Goal: Transaction & Acquisition: Purchase product/service

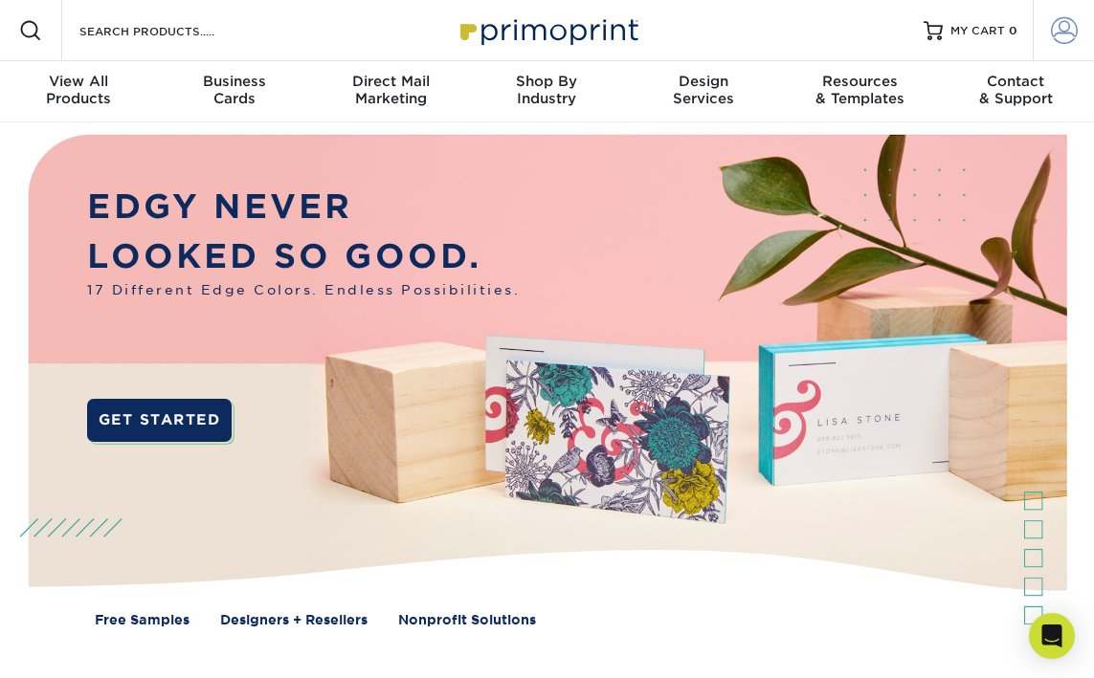
click at [1068, 35] on span at bounding box center [1064, 30] width 27 height 27
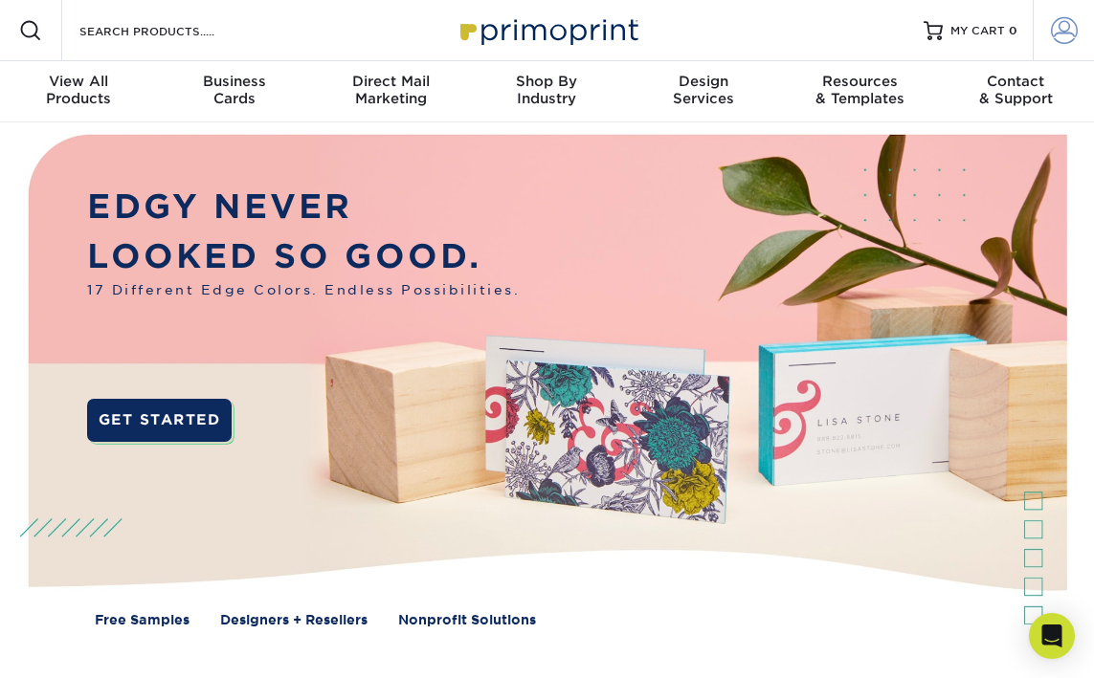
click at [1063, 30] on span at bounding box center [1064, 30] width 27 height 27
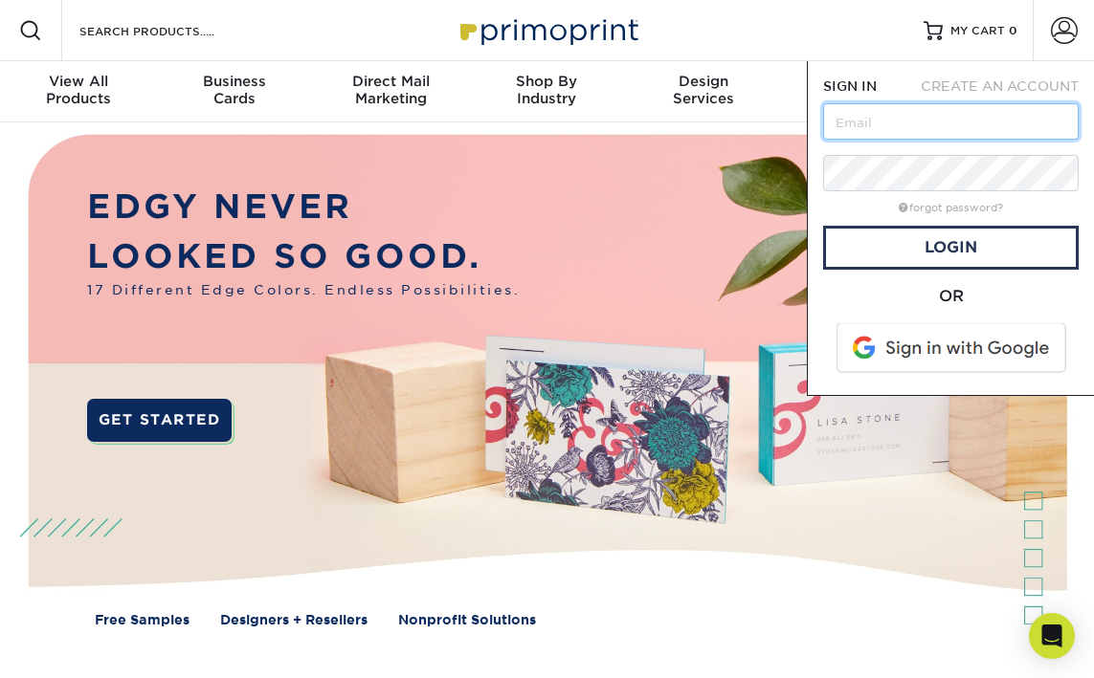
type input "[PERSON_NAME][EMAIL_ADDRESS][DOMAIN_NAME]"
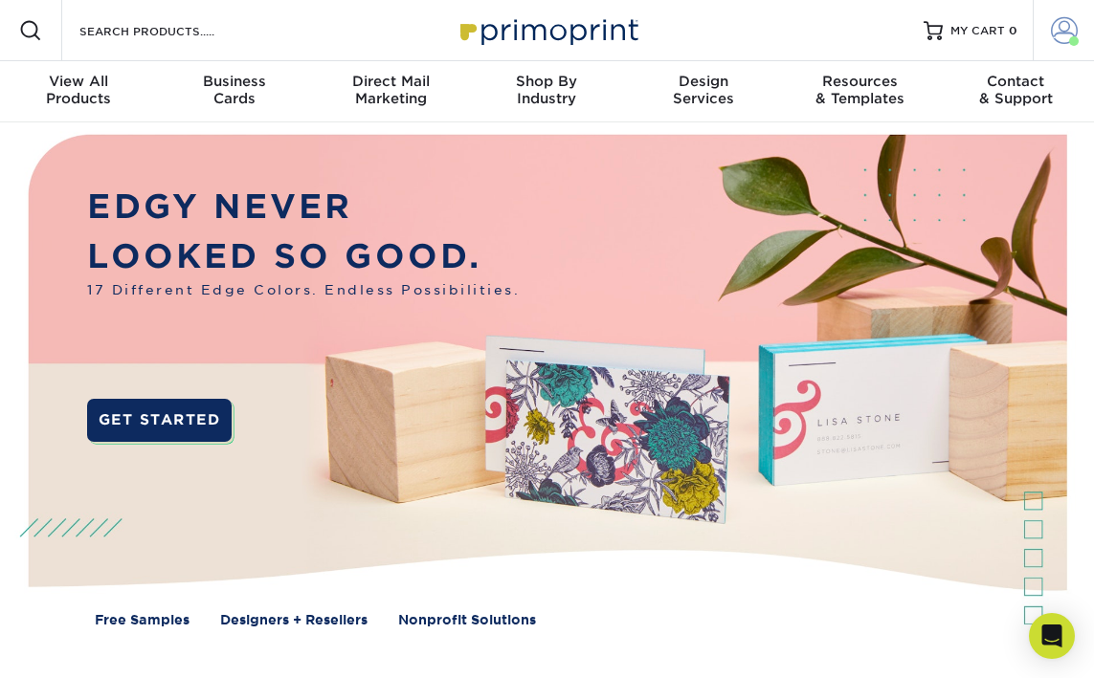
click at [1058, 28] on span at bounding box center [1064, 30] width 27 height 27
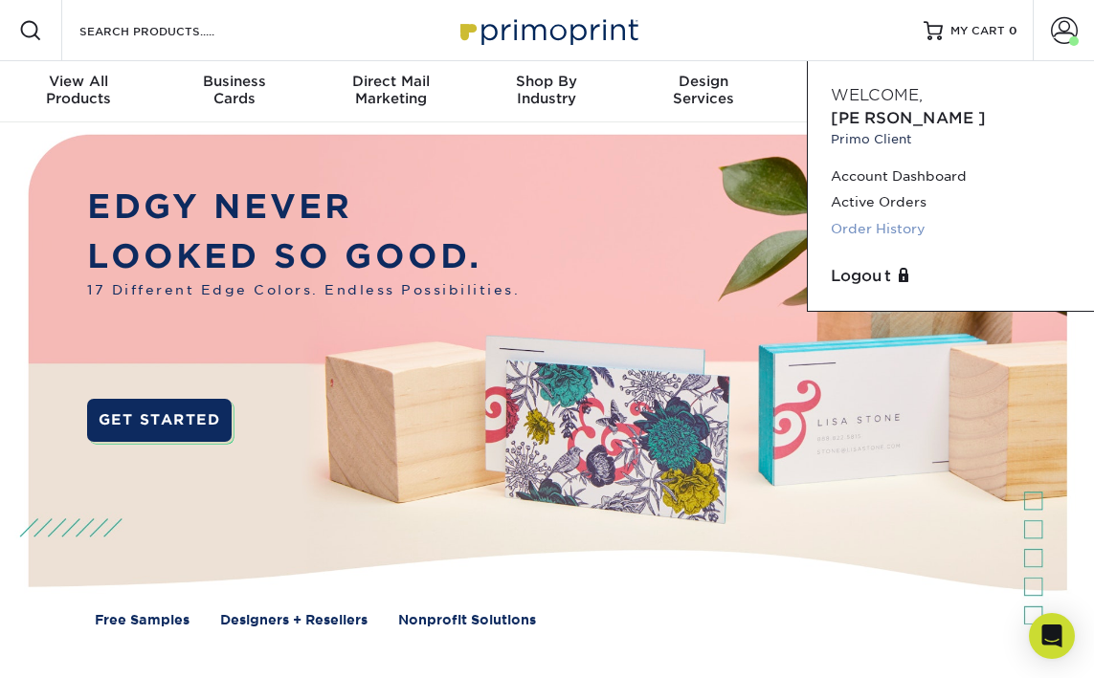
click at [908, 216] on link "Order History" at bounding box center [951, 229] width 240 height 26
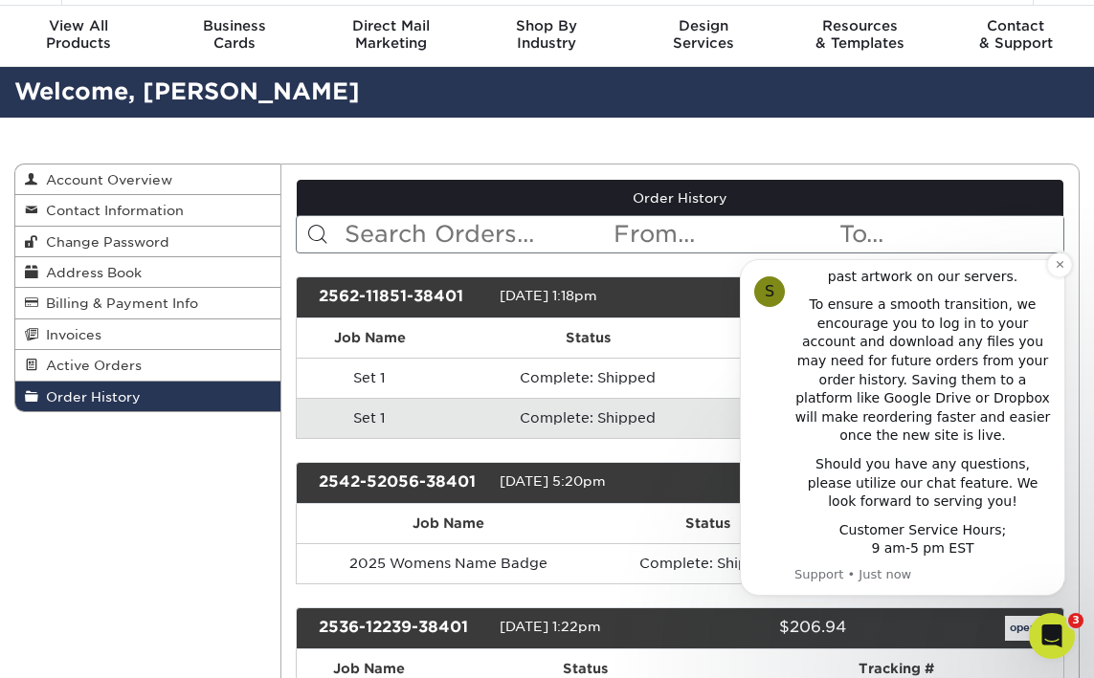
scroll to position [58, 0]
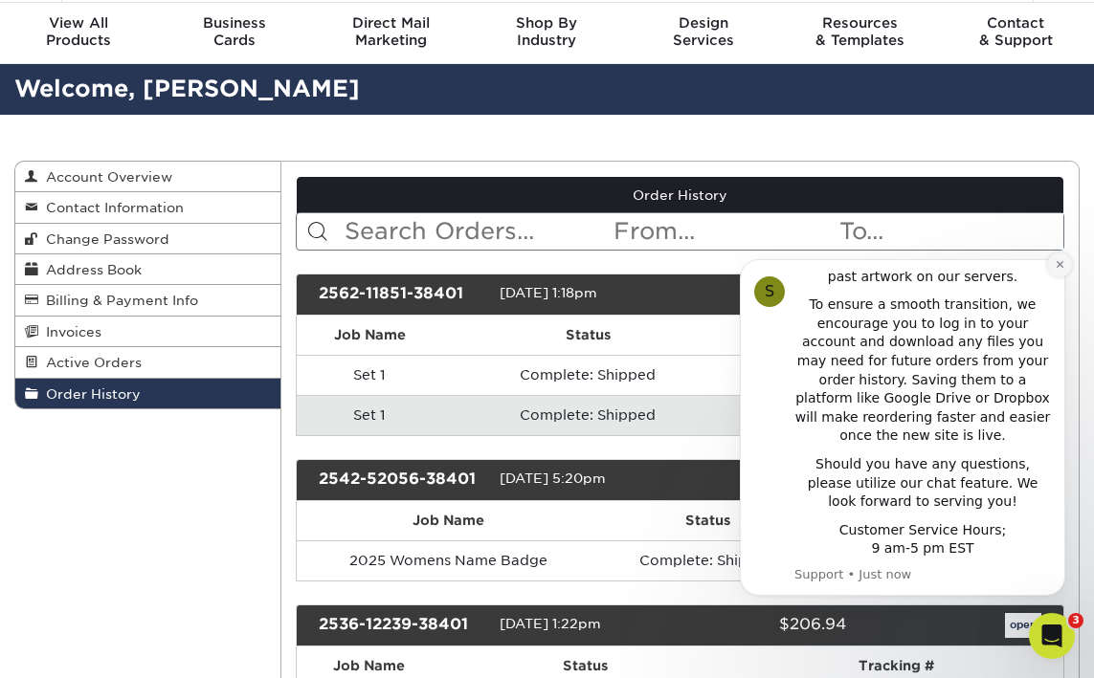
click at [1055, 267] on icon "Dismiss notification" at bounding box center [1059, 264] width 11 height 11
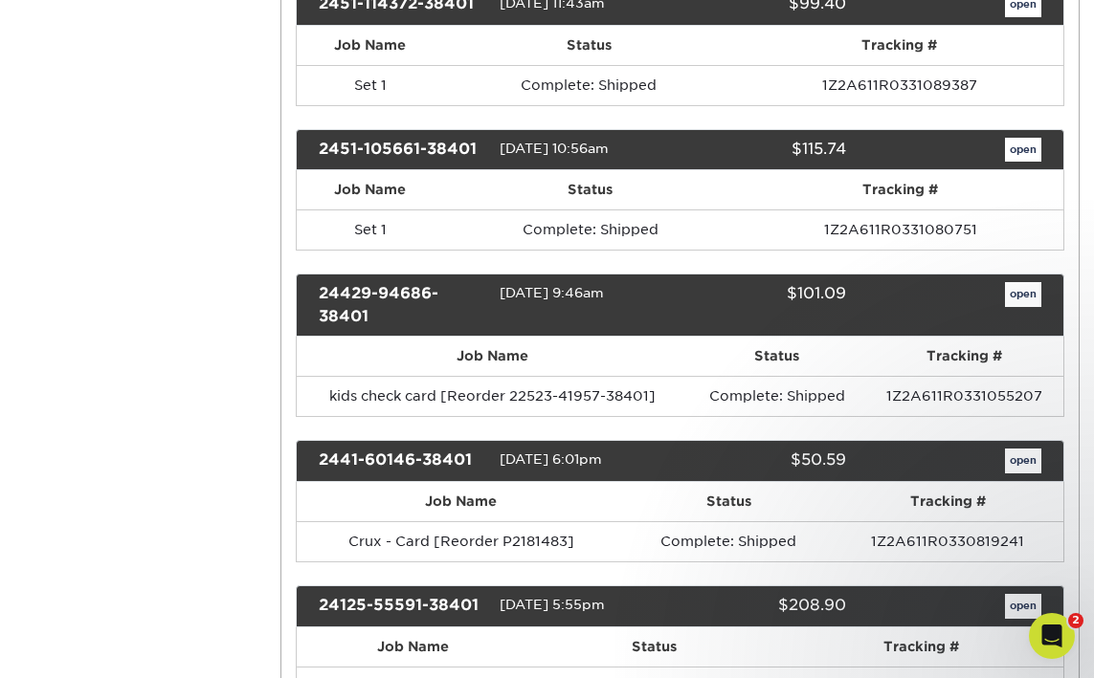
scroll to position [2103, 0]
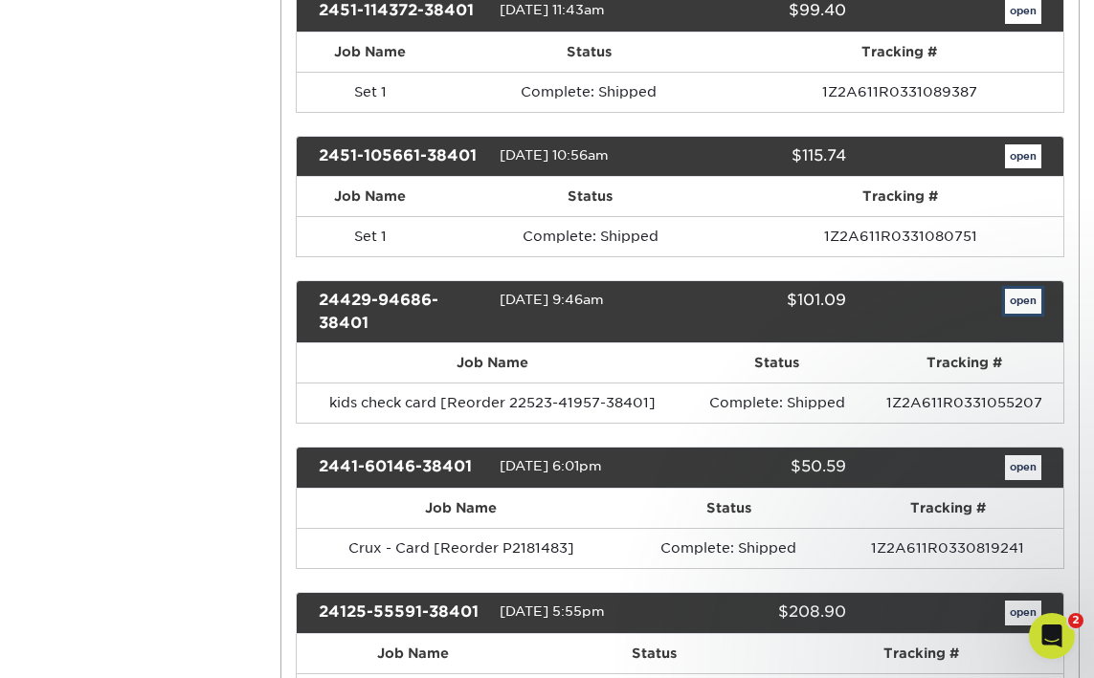
click at [1029, 301] on link "open" at bounding box center [1023, 301] width 36 height 25
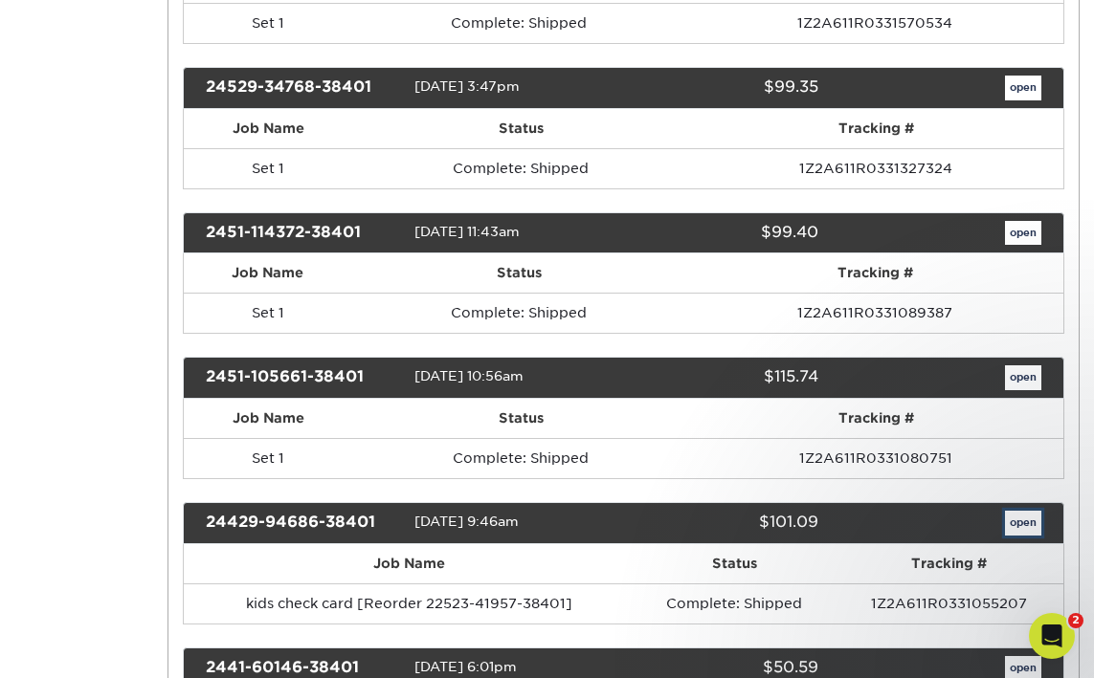
scroll to position [0, 0]
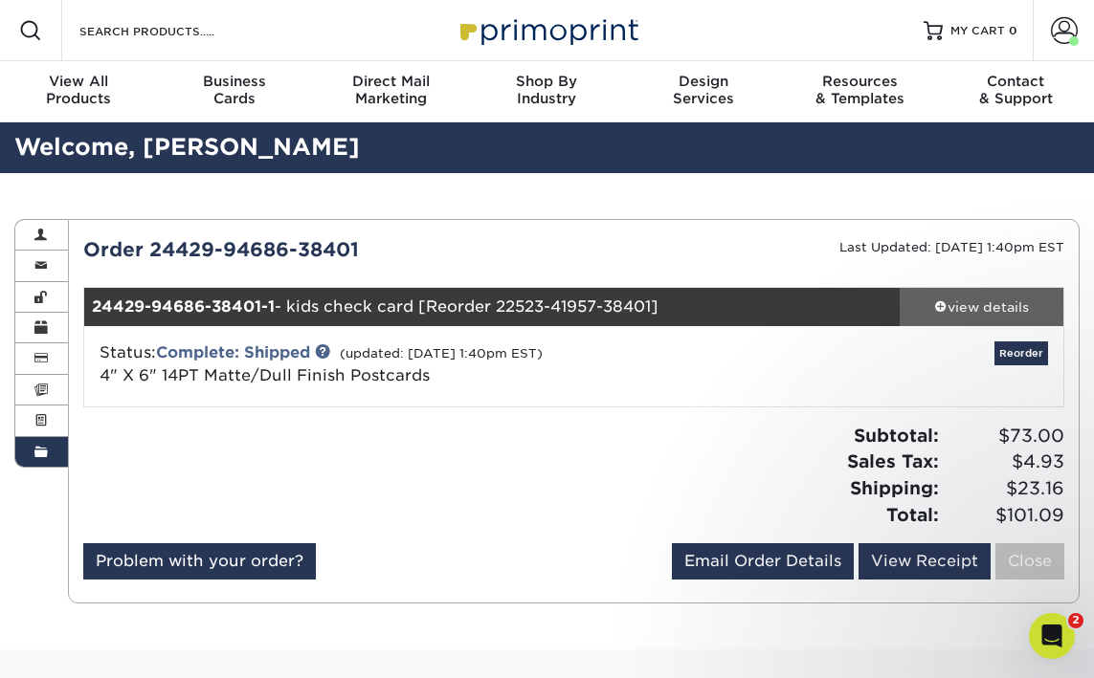
click at [979, 306] on div "view details" at bounding box center [981, 307] width 164 height 19
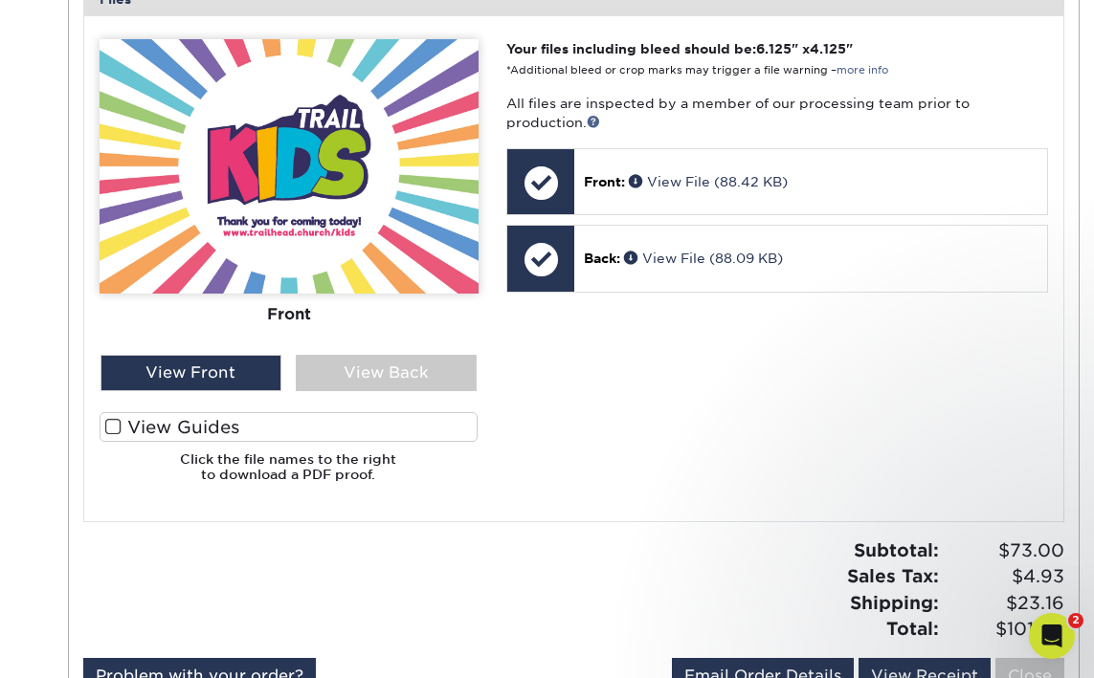
scroll to position [826, 0]
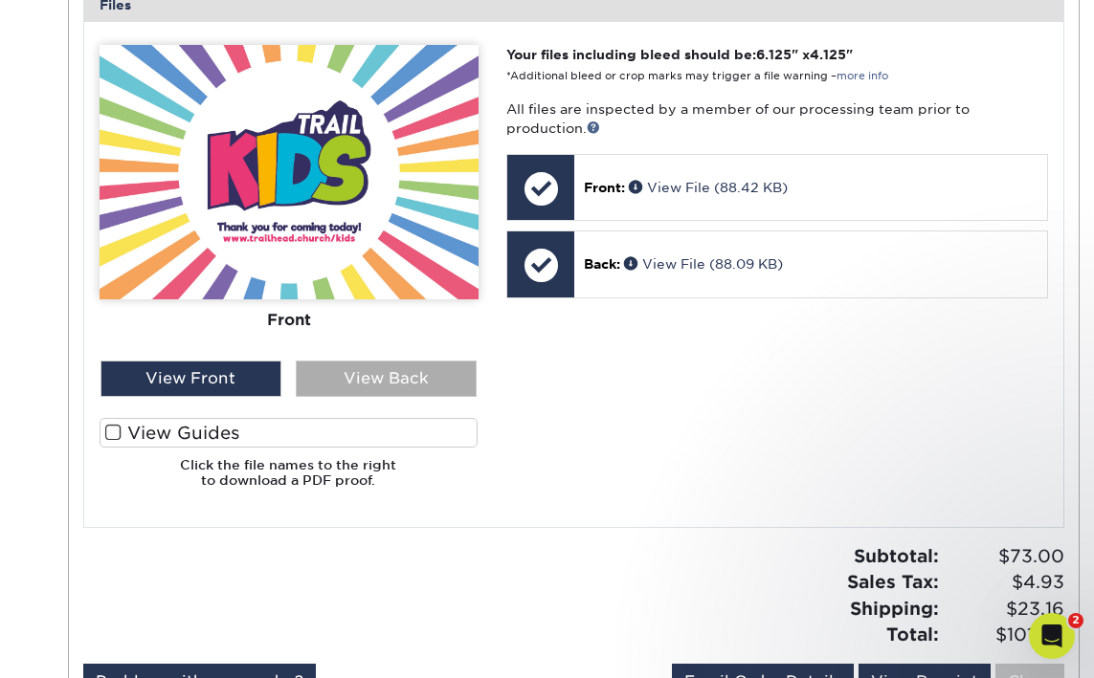
click at [411, 376] on div "View Back" at bounding box center [386, 379] width 181 height 36
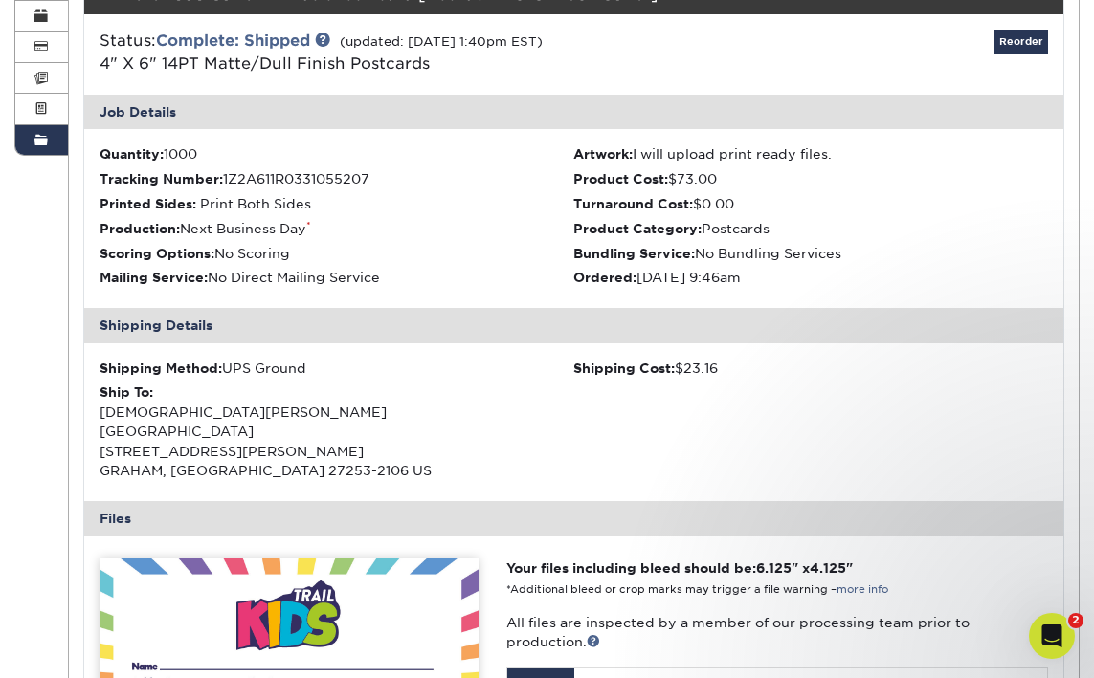
scroll to position [0, 0]
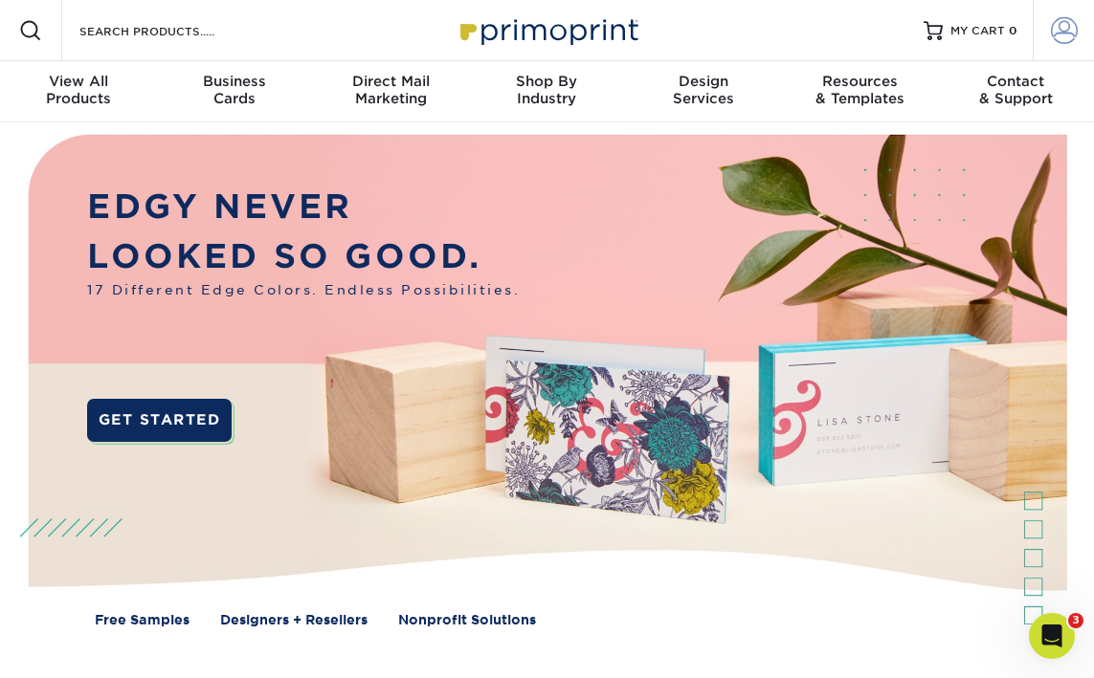
click at [1065, 27] on span at bounding box center [1064, 30] width 27 height 27
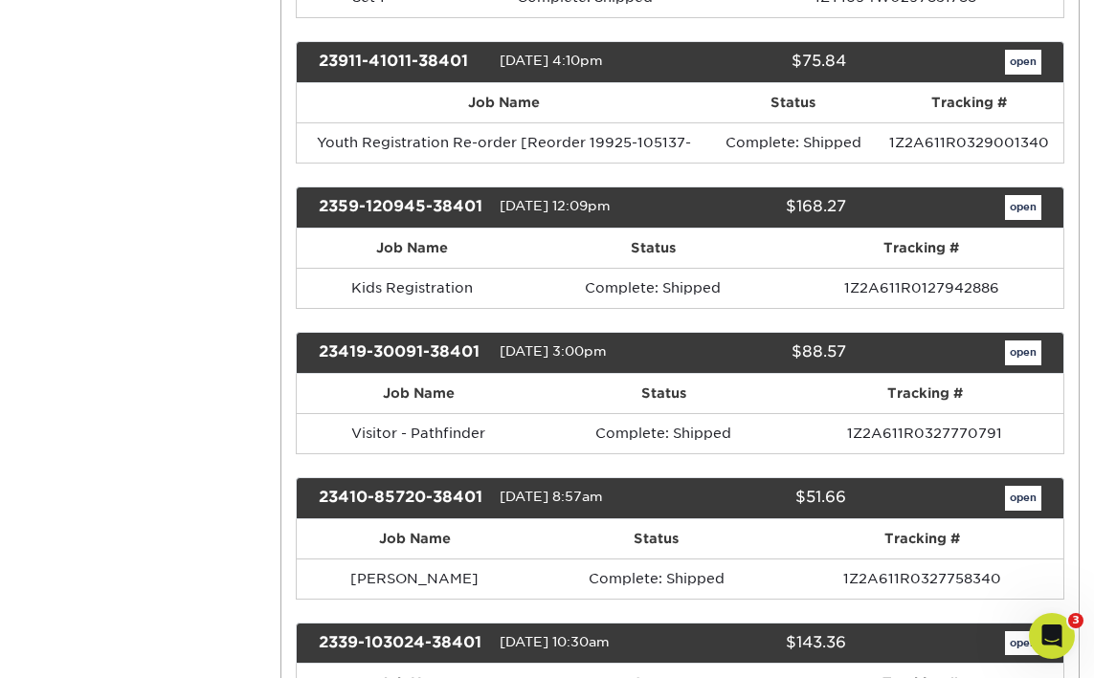
scroll to position [3915, 0]
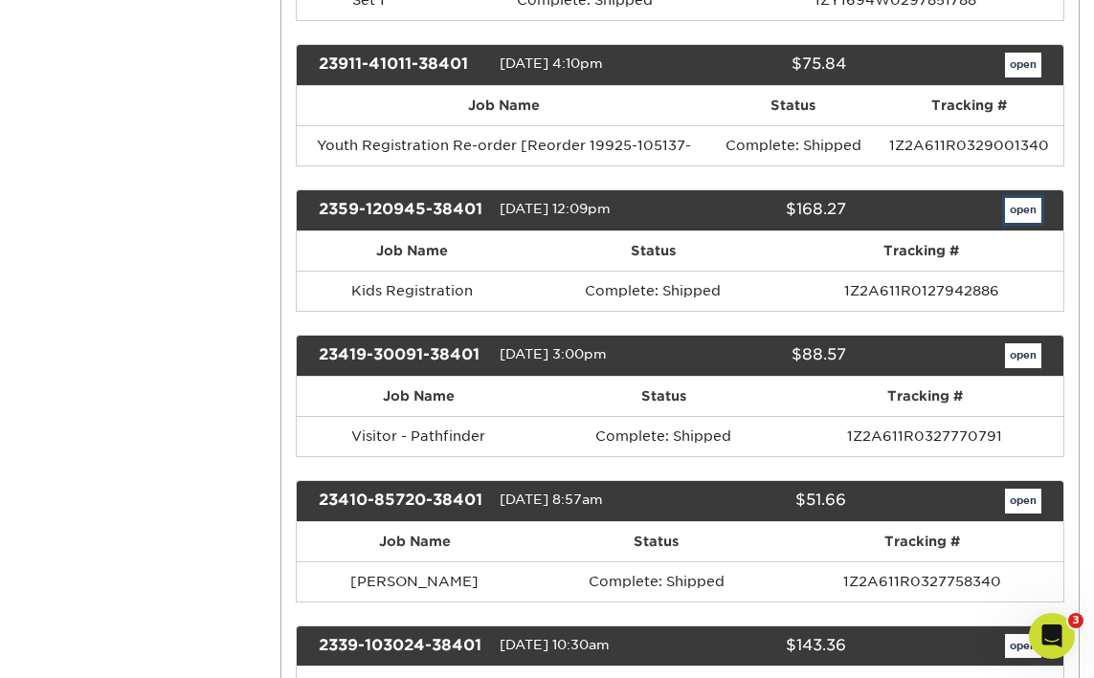
click at [1025, 213] on link "open" at bounding box center [1023, 210] width 36 height 25
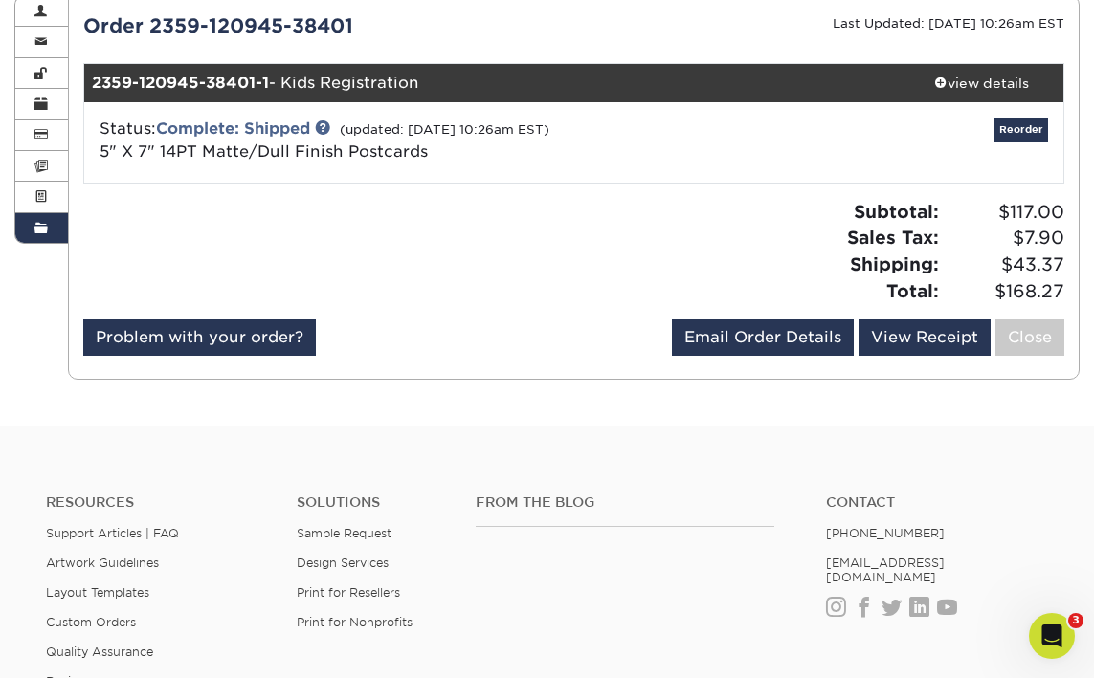
scroll to position [221, 0]
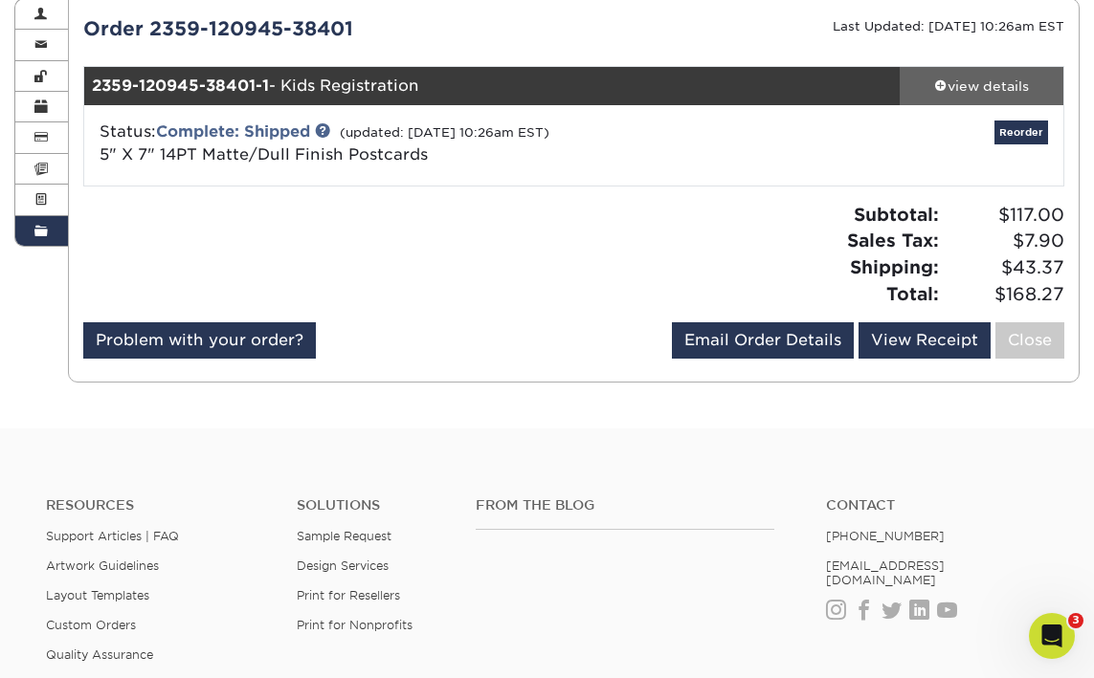
drag, startPoint x: 994, startPoint y: 86, endPoint x: 987, endPoint y: 96, distance: 11.7
click at [994, 86] on div "view details" at bounding box center [981, 86] width 164 height 19
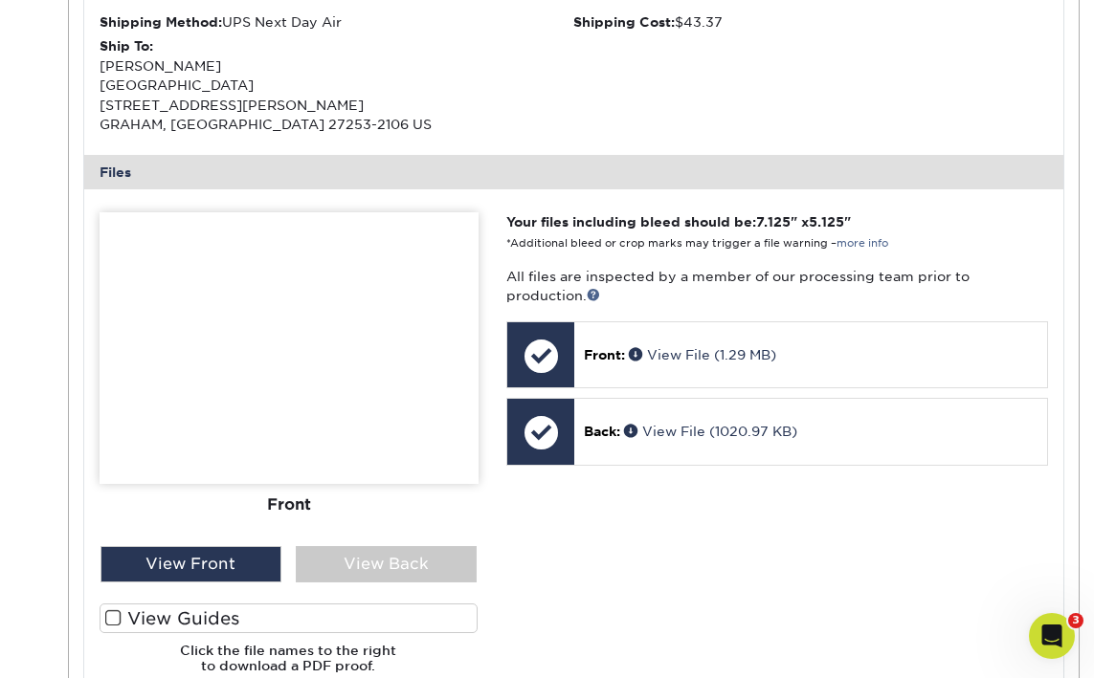
scroll to position [666, 0]
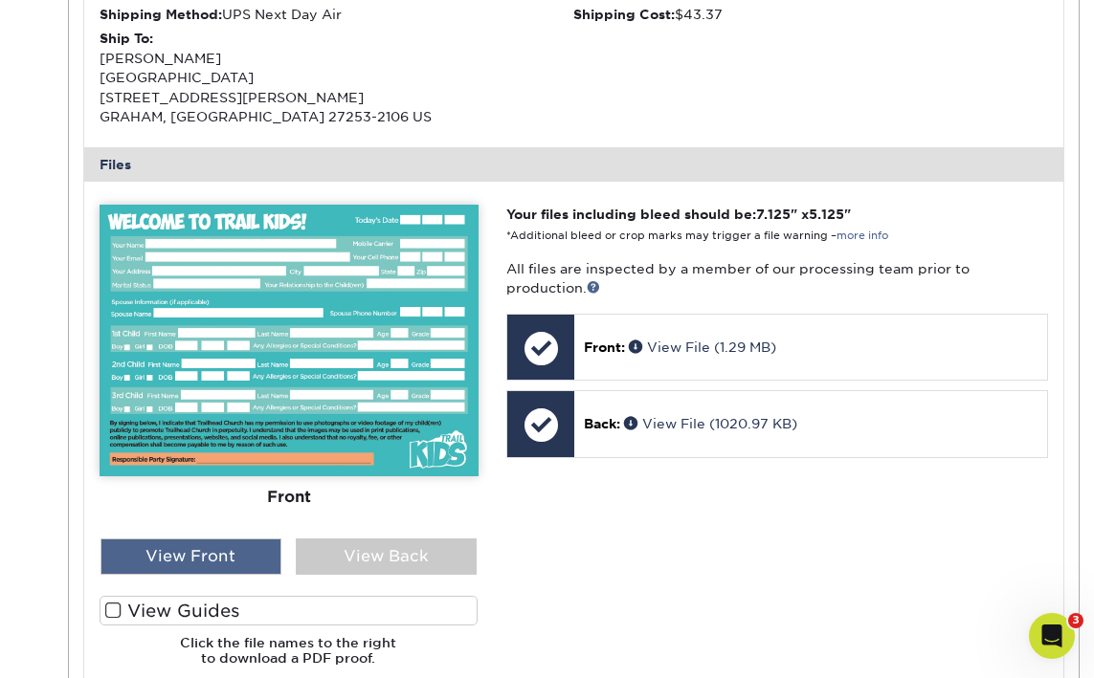
click at [188, 562] on div "View Front" at bounding box center [190, 557] width 181 height 36
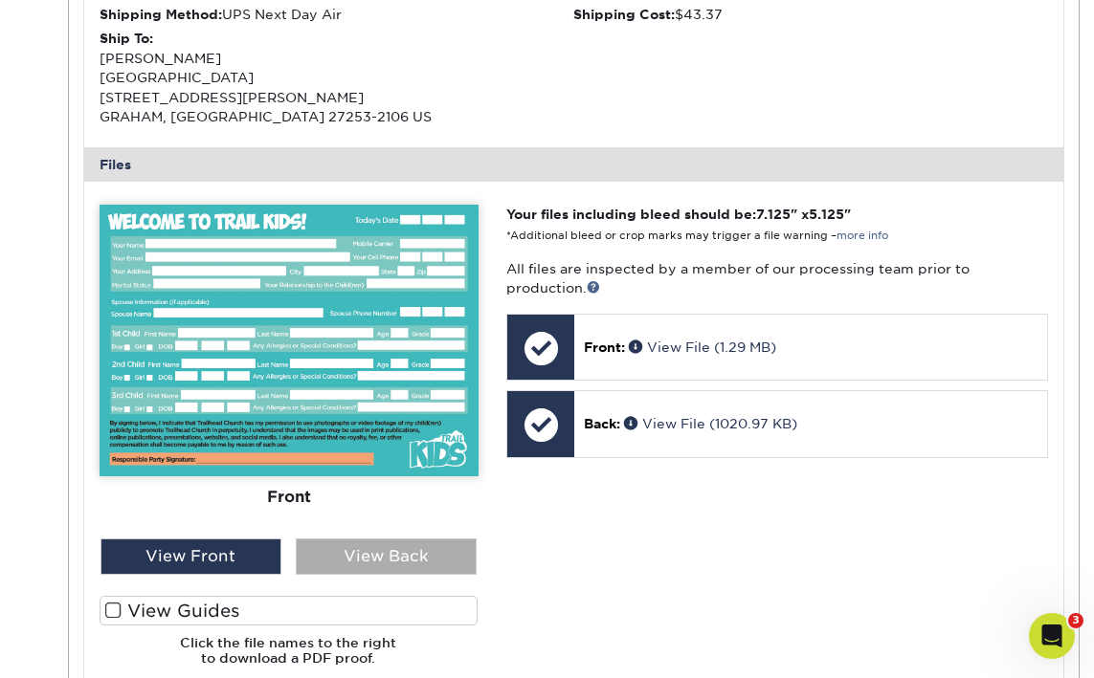
click at [343, 562] on div "View Back" at bounding box center [386, 557] width 181 height 36
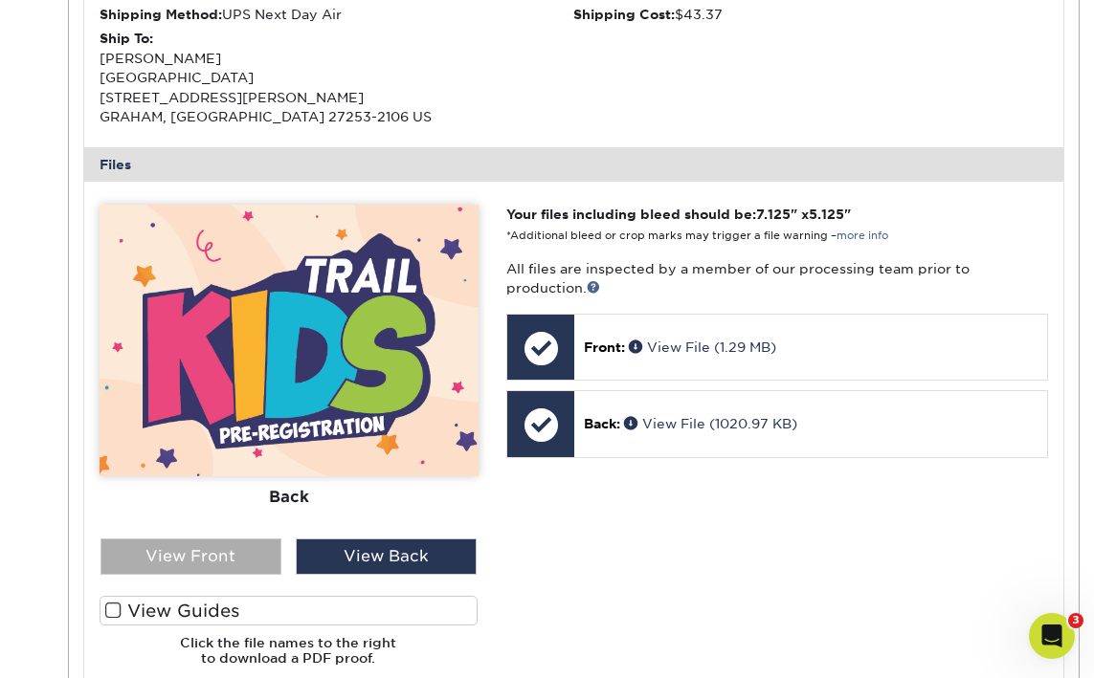
click at [251, 557] on div "View Front" at bounding box center [190, 557] width 181 height 36
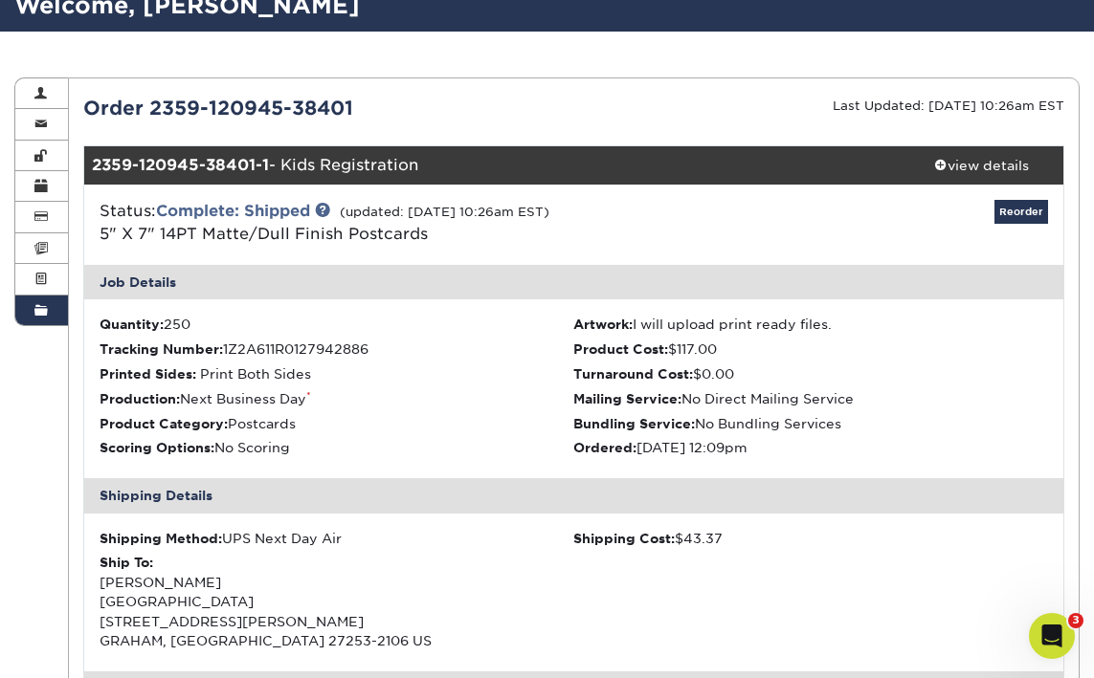
scroll to position [141, 0]
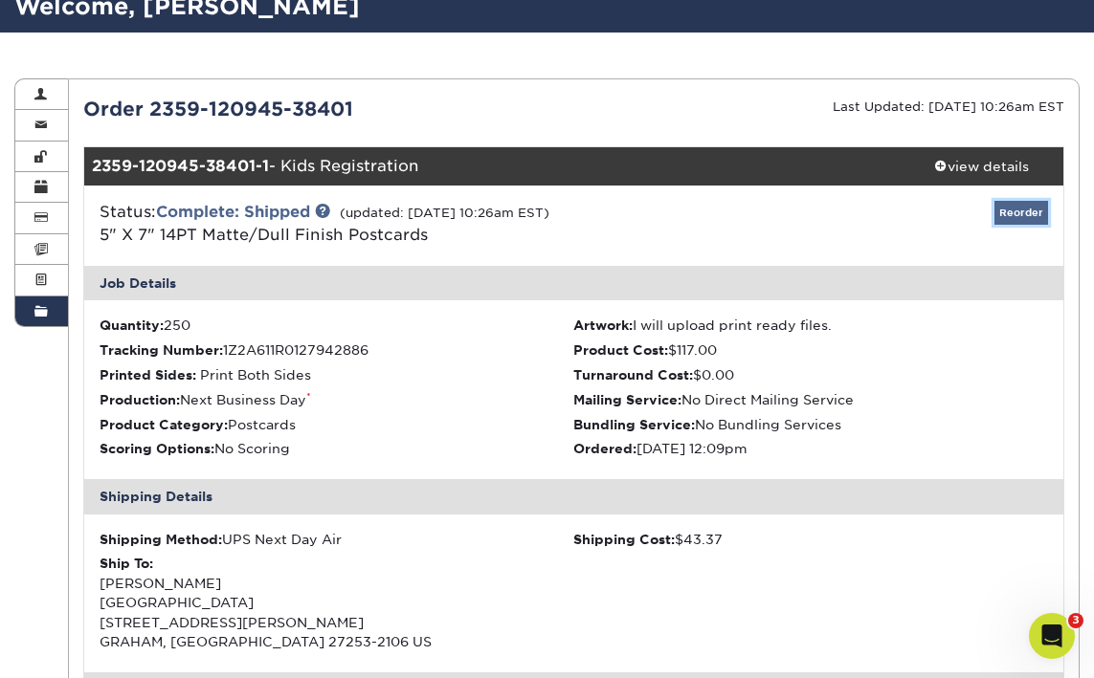
click at [1030, 217] on link "Reorder" at bounding box center [1021, 213] width 54 height 24
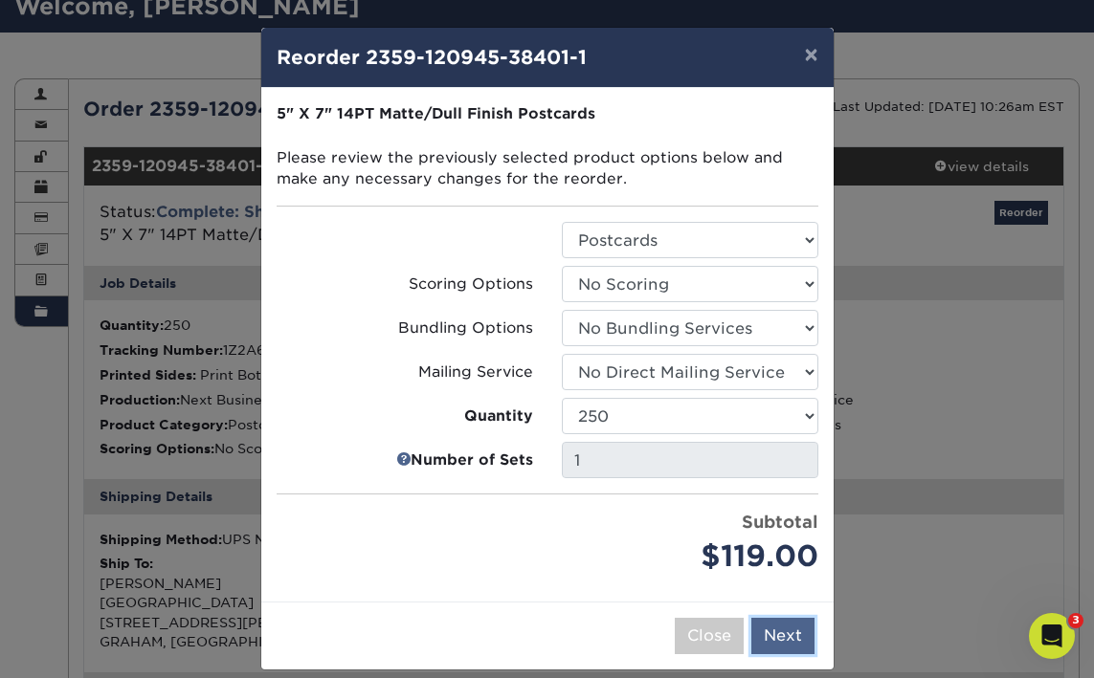
click at [792, 642] on button "Next" at bounding box center [782, 636] width 63 height 36
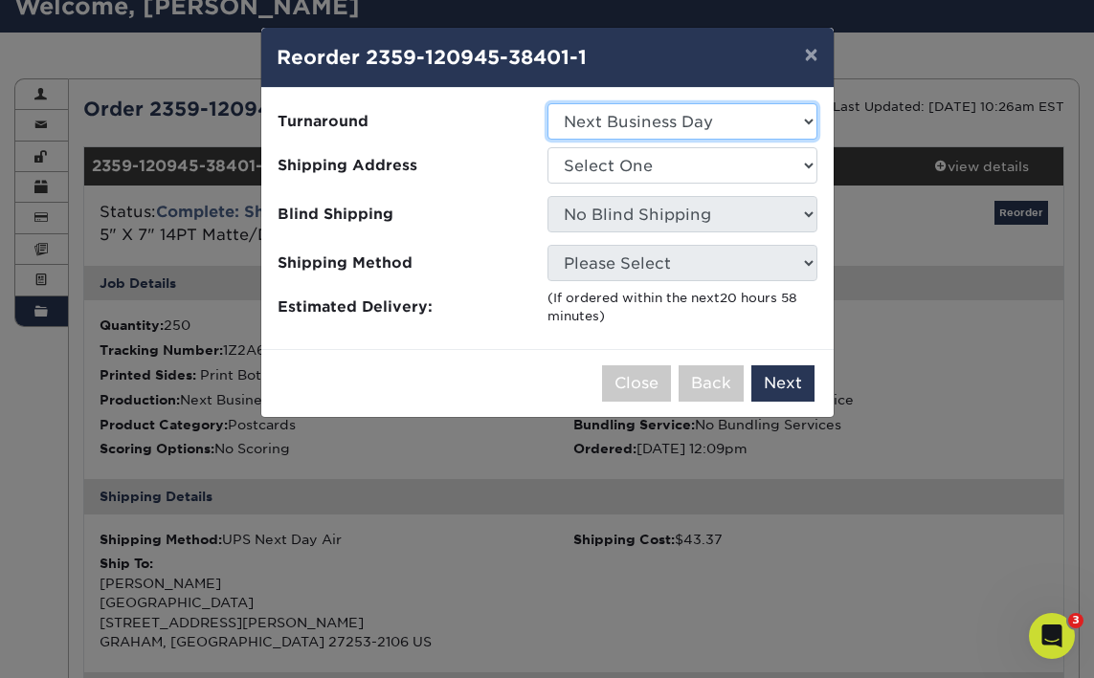
click at [631, 117] on select "Select One 2-4 Business Days 2 Day Next Business Day" at bounding box center [682, 121] width 270 height 36
click at [630, 117] on select "Select One 2-4 Business Days 2 Day Next Business Day" at bounding box center [682, 121] width 270 height 36
select select "2f116f17-84e8-4a26-a961-e13dcd7194e0"
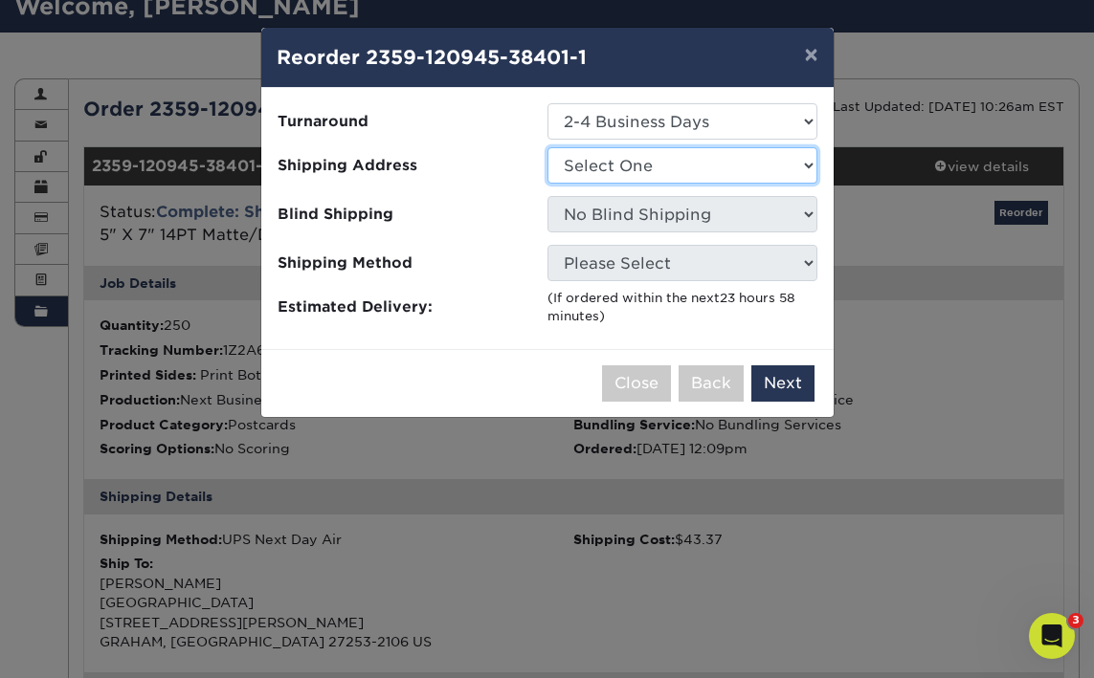
click at [682, 164] on select "Select One Hambone Home jeremy Naomi Business Card Switchback Youth Trailhead C…" at bounding box center [682, 165] width 270 height 36
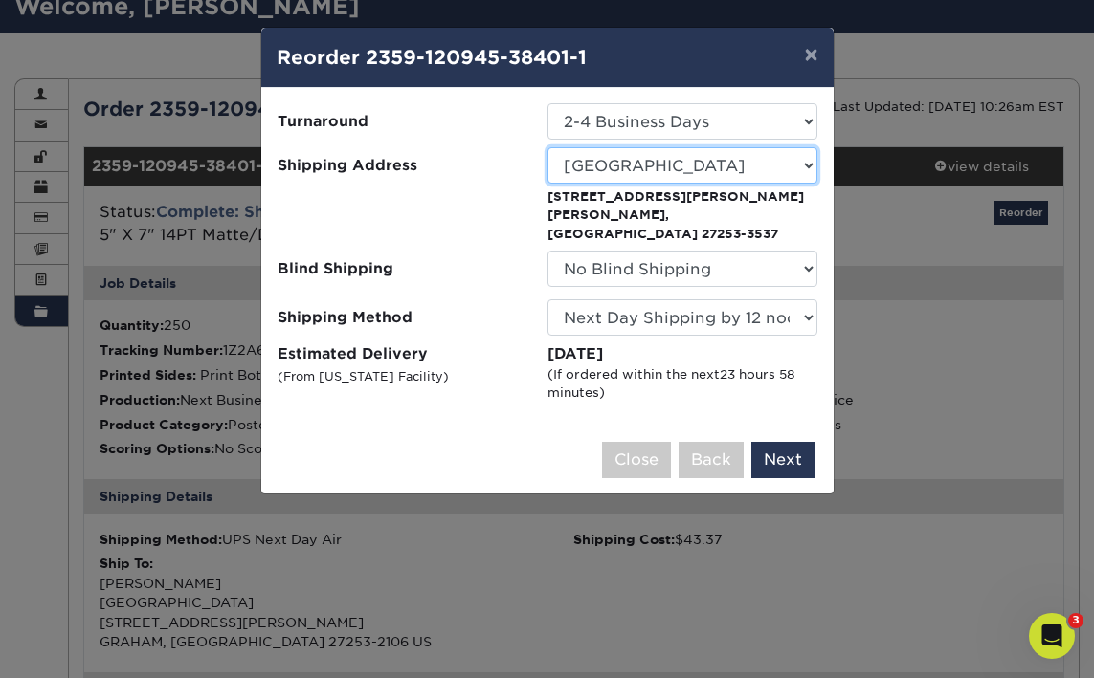
click at [646, 164] on select "Select One Hambone Home jeremy Naomi Business Card Switchback Youth Trailhead C…" at bounding box center [682, 165] width 270 height 36
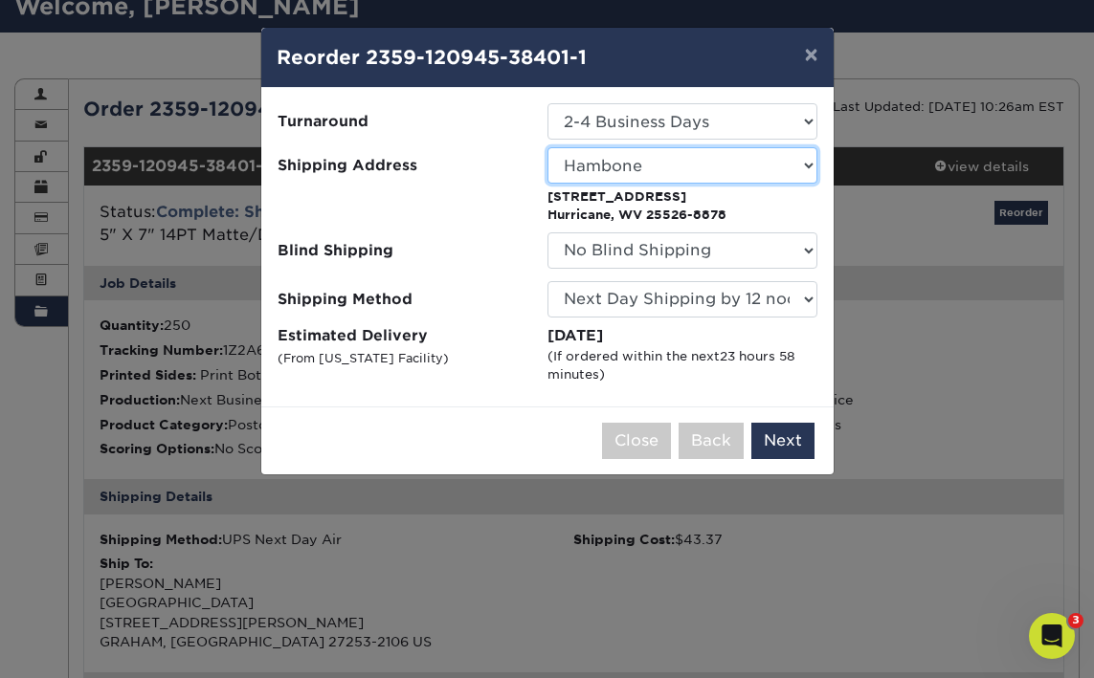
click at [694, 166] on select "Select One Hambone Home jeremy Naomi Business Card Switchback Youth Trailhead C…" at bounding box center [682, 165] width 270 height 36
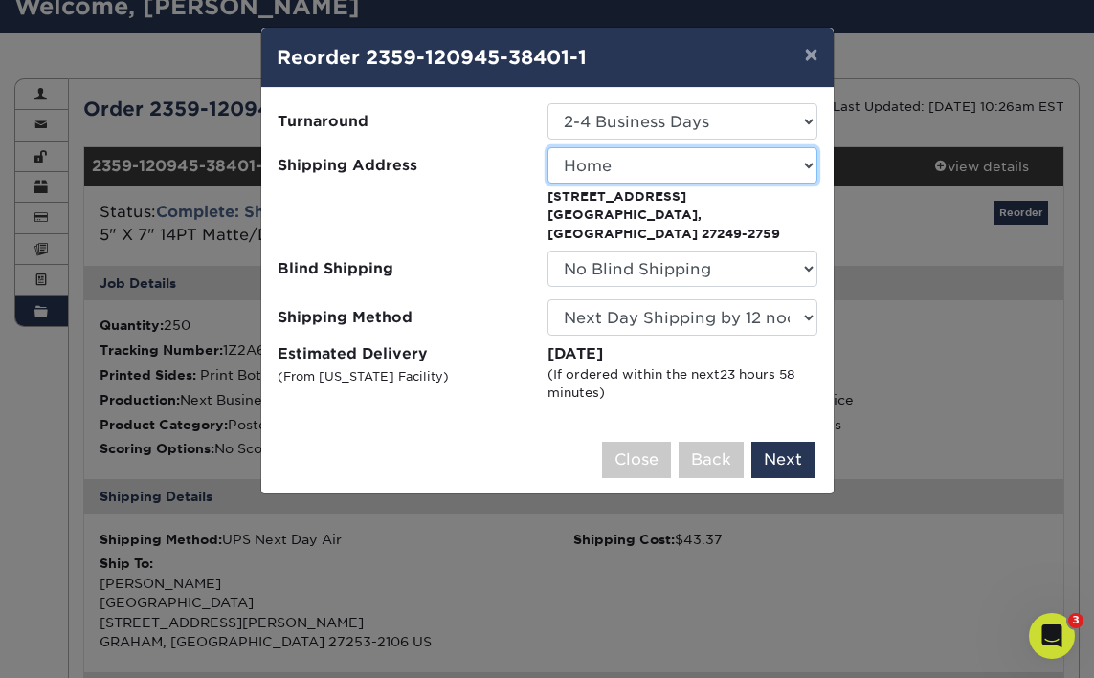
click at [672, 167] on select "Select One Hambone Home jeremy Naomi Business Card Switchback Youth Trailhead C…" at bounding box center [682, 165] width 270 height 36
select select "153717"
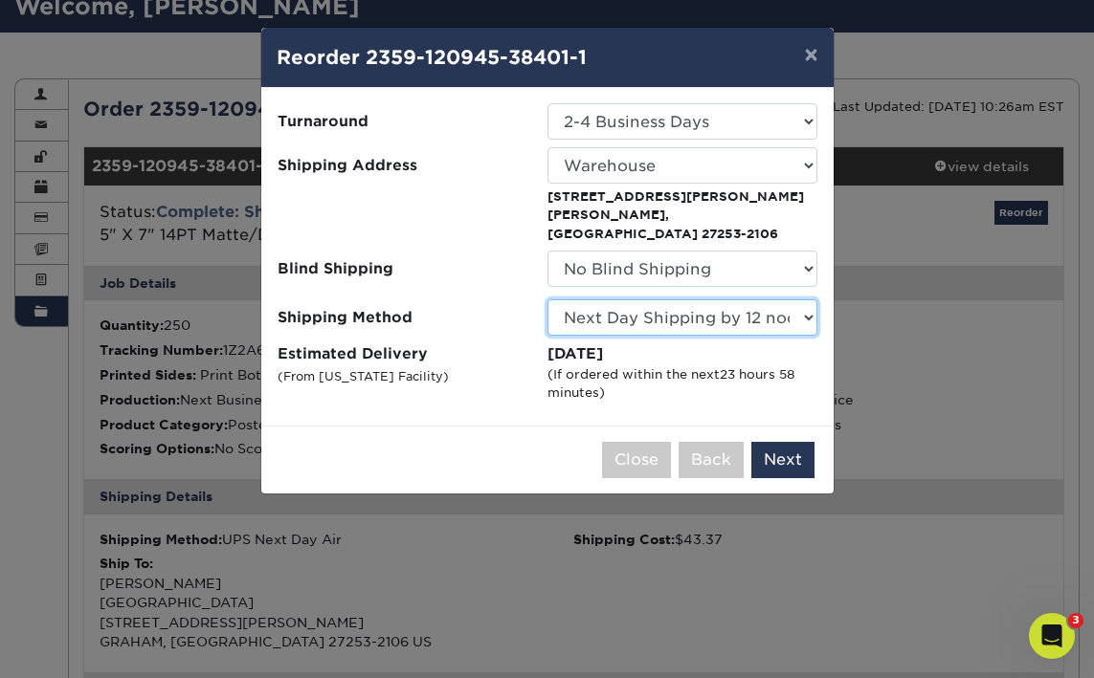
click at [649, 299] on select "Please Select Ground Shipping (+$23.45) 3 Day Shipping Service (+$26.75) 2 Day …" at bounding box center [682, 317] width 270 height 36
click at [685, 300] on select "Please Select Ground Shipping (+$23.45) 3 Day Shipping Service (+$26.75) 2 Day …" at bounding box center [682, 317] width 270 height 36
select select "03"
click at [688, 299] on select "Please Select Ground Shipping (+$23.45) 3 Day Shipping Service (+$26.75) 2 Day …" at bounding box center [682, 317] width 270 height 36
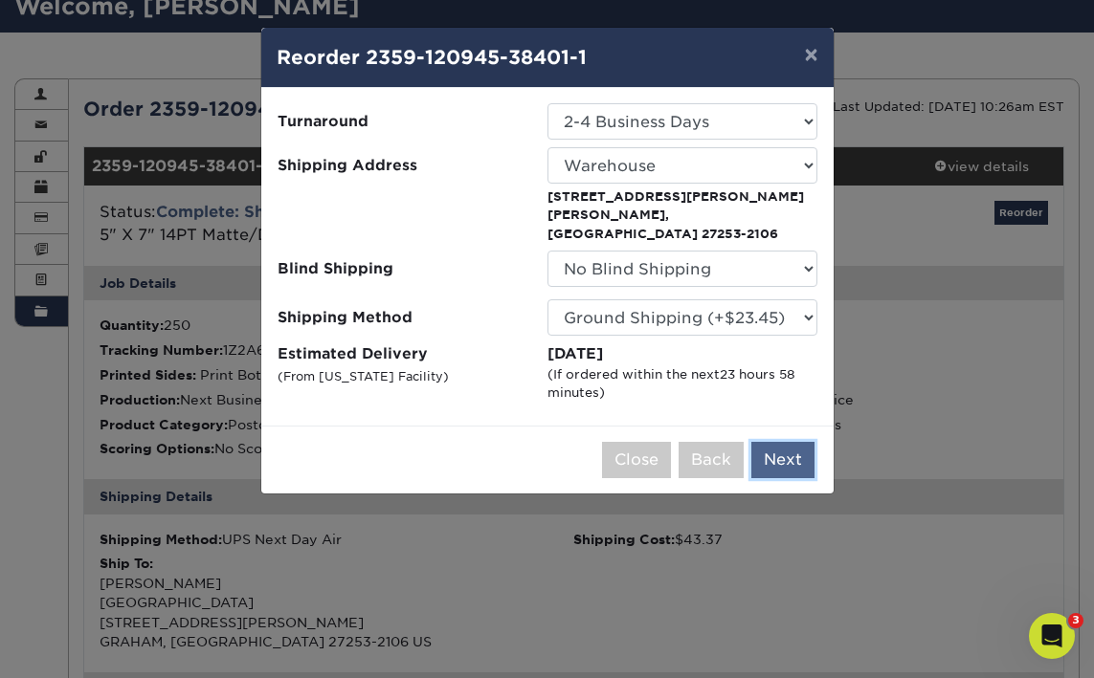
click at [776, 442] on button "Next" at bounding box center [782, 460] width 63 height 36
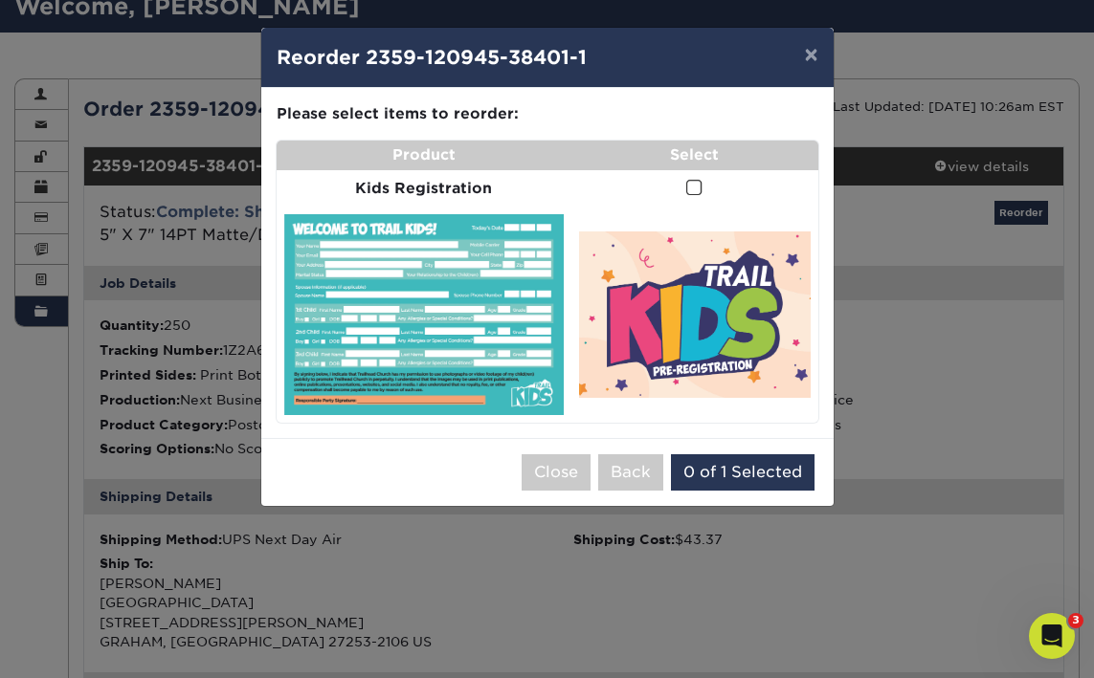
click at [698, 192] on span at bounding box center [694, 188] width 16 height 18
click at [0, 0] on input "checkbox" at bounding box center [0, 0] width 0 height 0
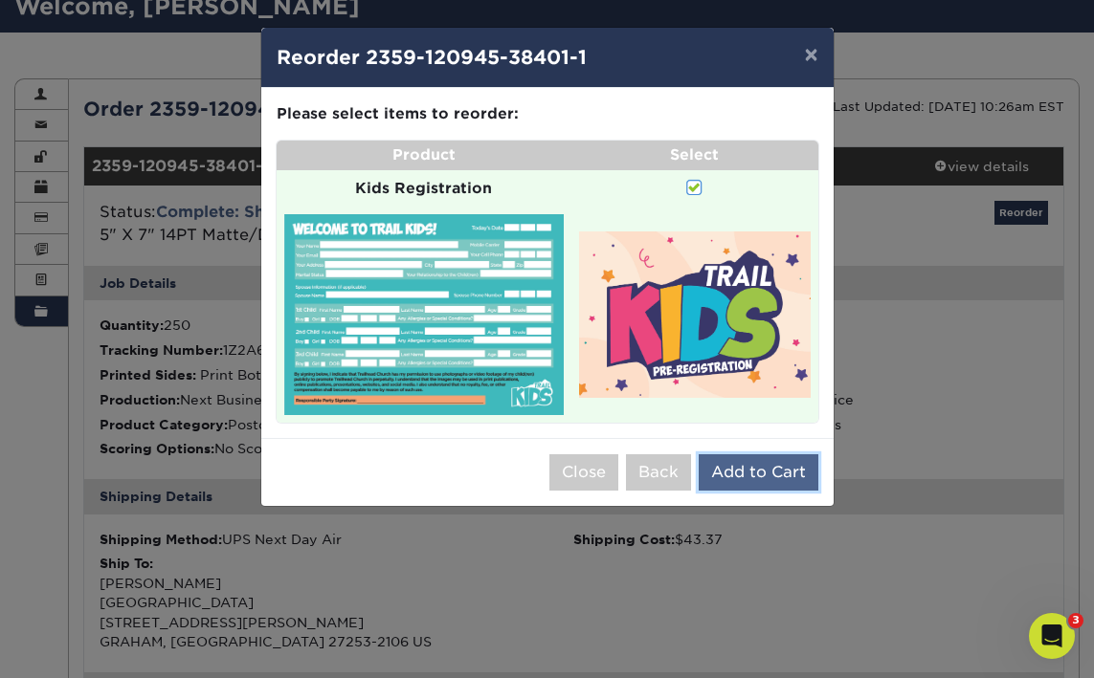
click at [792, 461] on button "Add to Cart" at bounding box center [758, 472] width 120 height 36
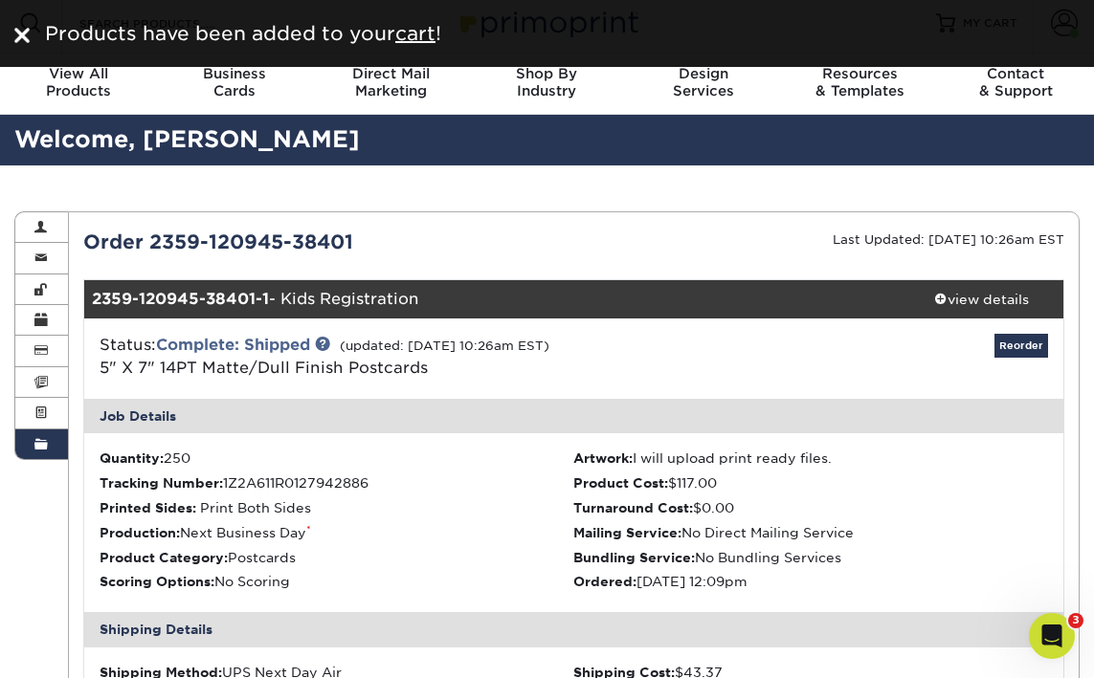
scroll to position [0, 0]
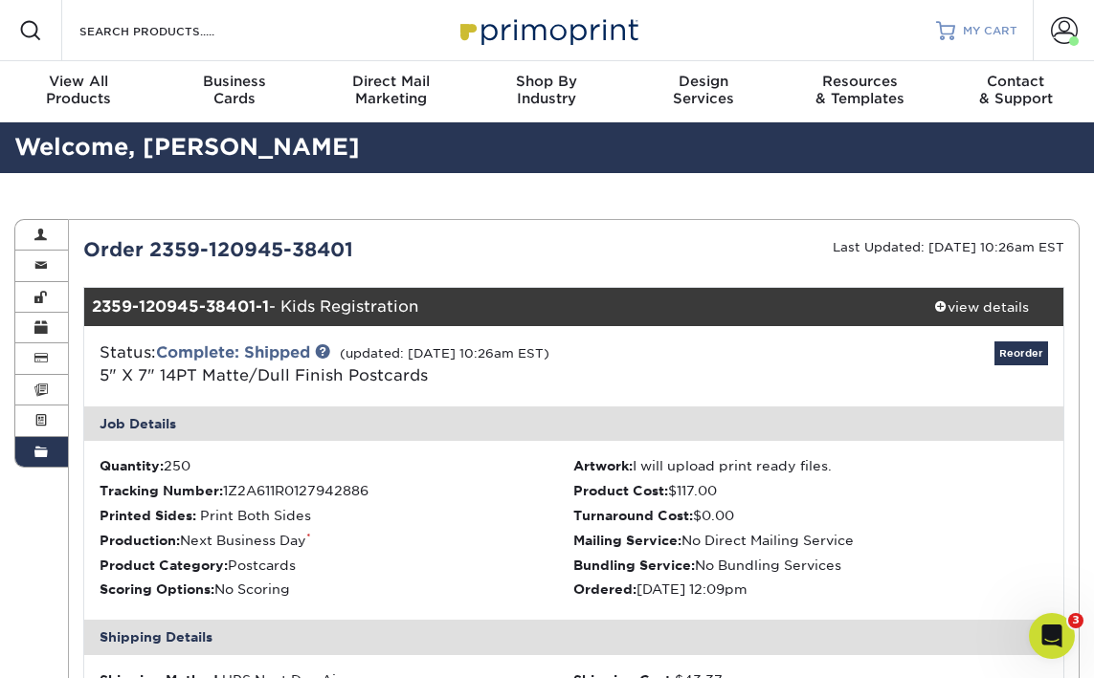
click at [990, 37] on span "MY CART" at bounding box center [990, 31] width 55 height 16
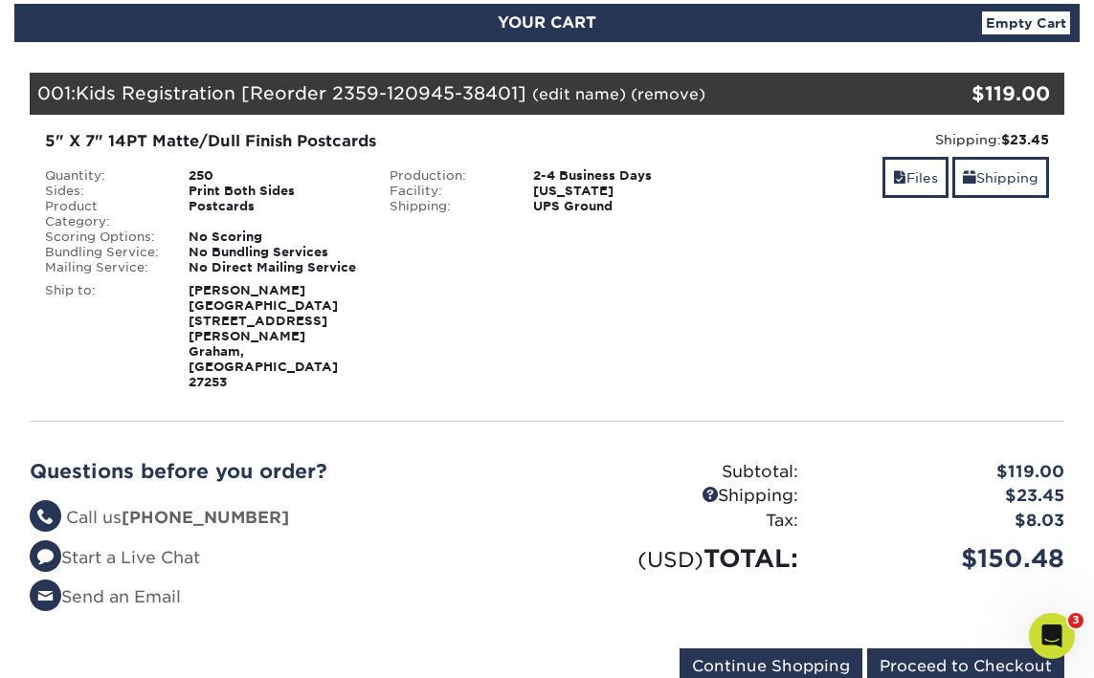
scroll to position [221, 0]
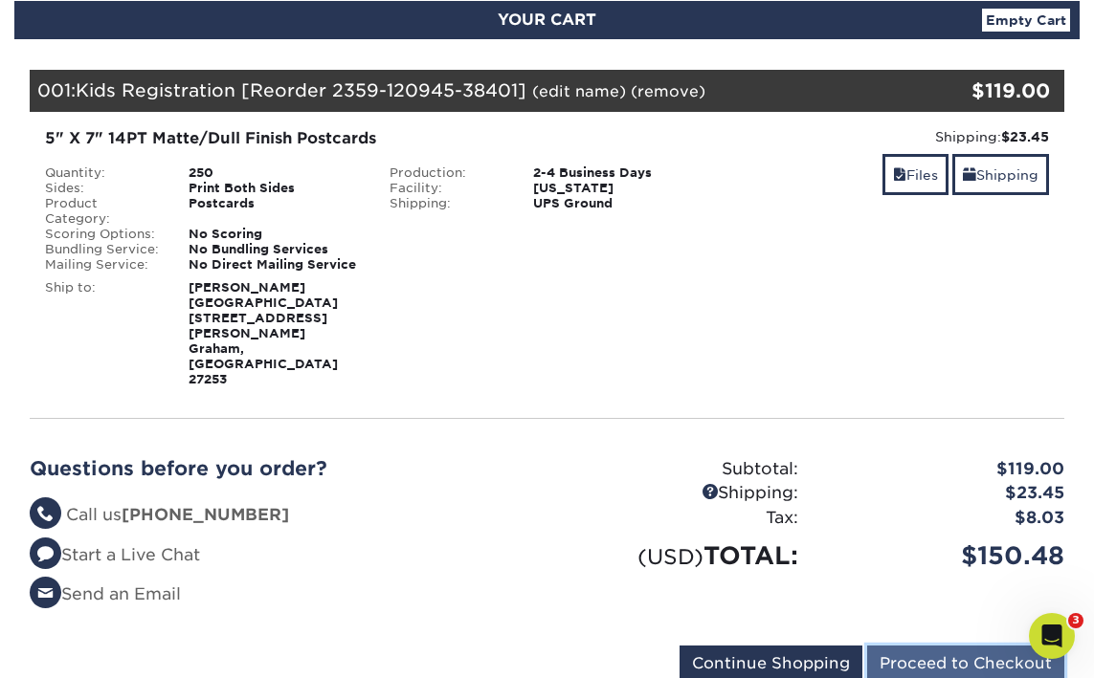
click at [917, 646] on input "Proceed to Checkout" at bounding box center [965, 664] width 197 height 36
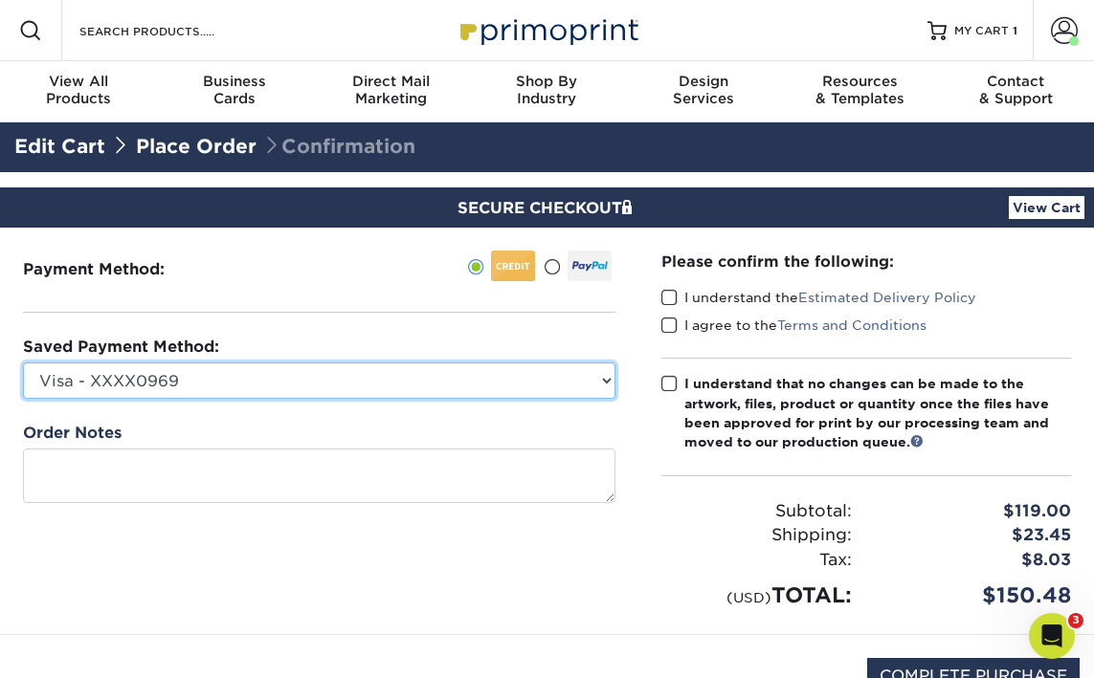
click at [535, 381] on select "Visa - XXXX0969 Visa - XXXX5802 Visa - XXXX5514 Discover - XXXX4226 Visa - XXXX…" at bounding box center [319, 381] width 592 height 36
select select
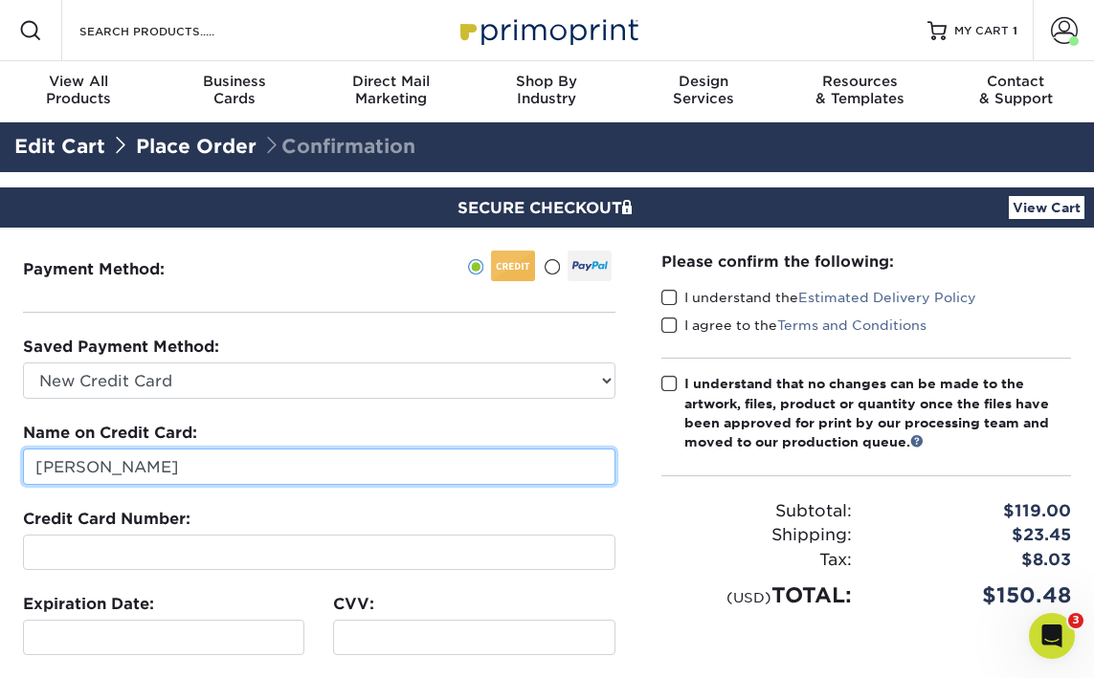
click at [345, 455] on input "[PERSON_NAME]" at bounding box center [319, 467] width 592 height 36
type input "Christian Cheek"
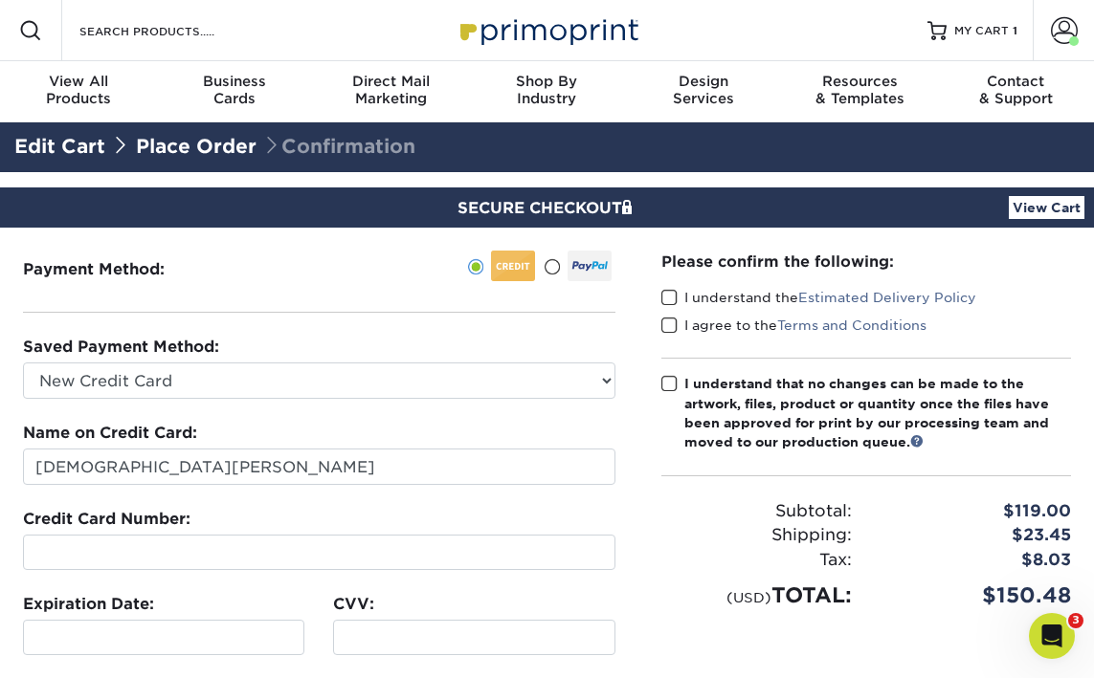
click at [404, 598] on div "CVV:" at bounding box center [474, 624] width 310 height 62
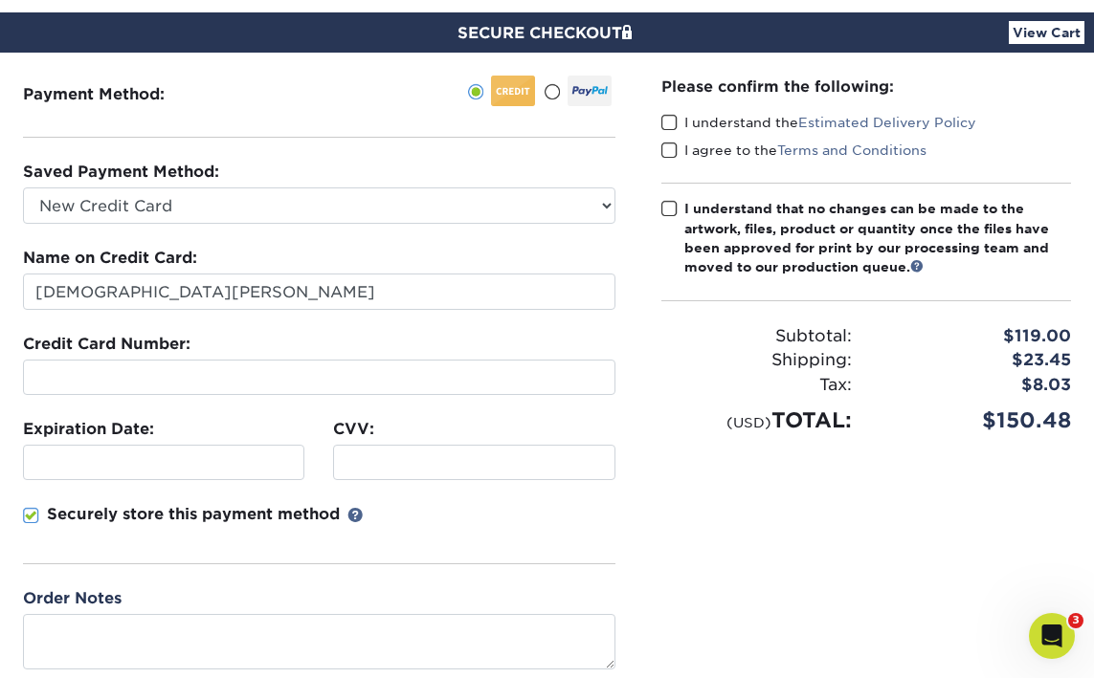
scroll to position [188, 0]
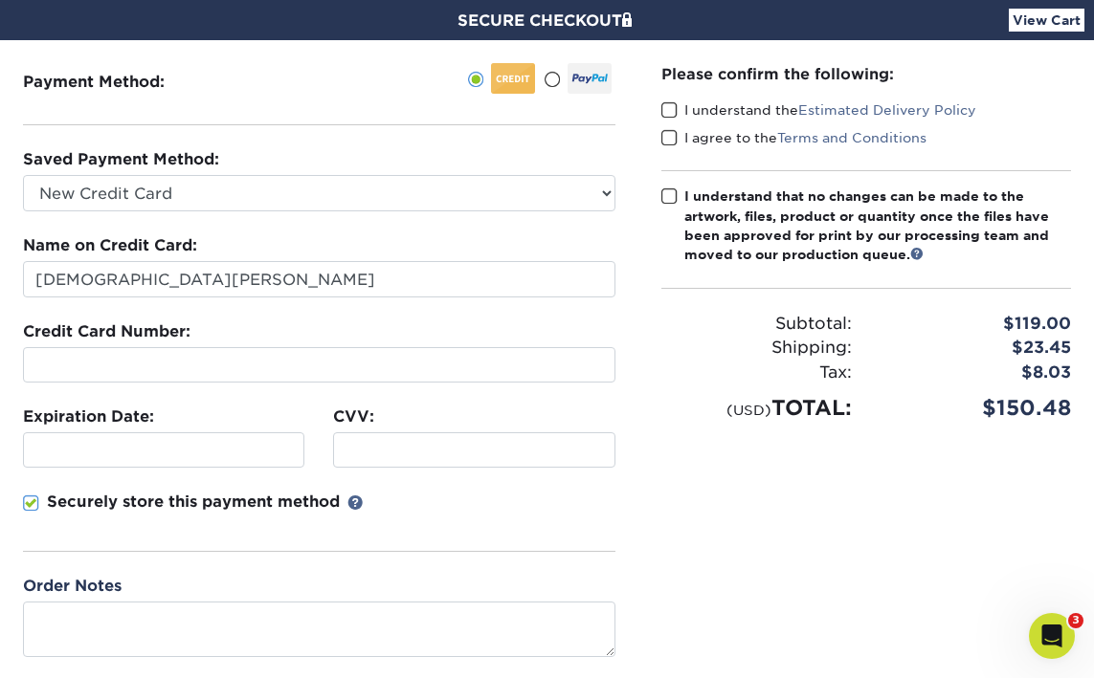
click at [403, 408] on div "CVV:" at bounding box center [474, 437] width 310 height 62
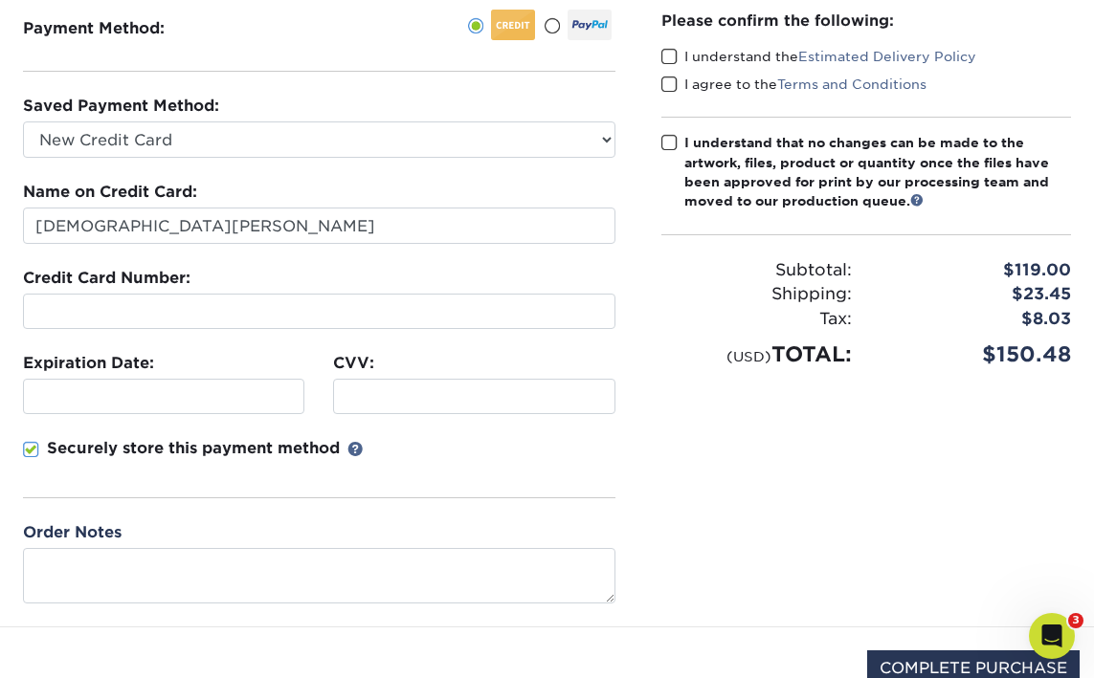
scroll to position [245, 0]
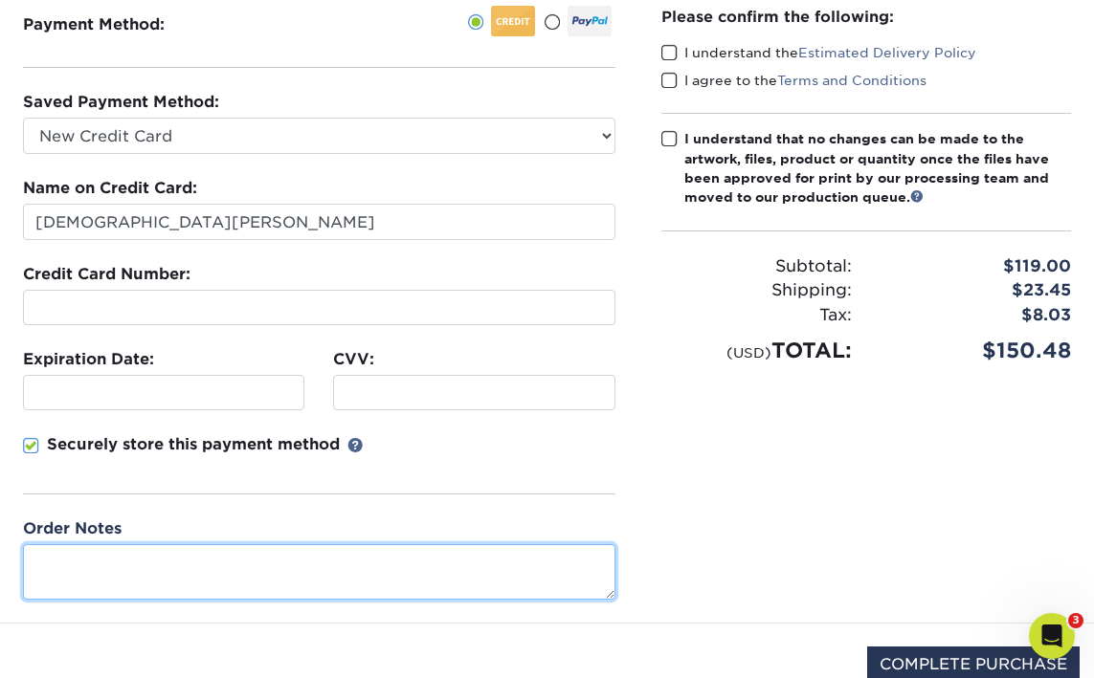
click at [410, 559] on textarea at bounding box center [319, 571] width 592 height 55
type textarea "t"
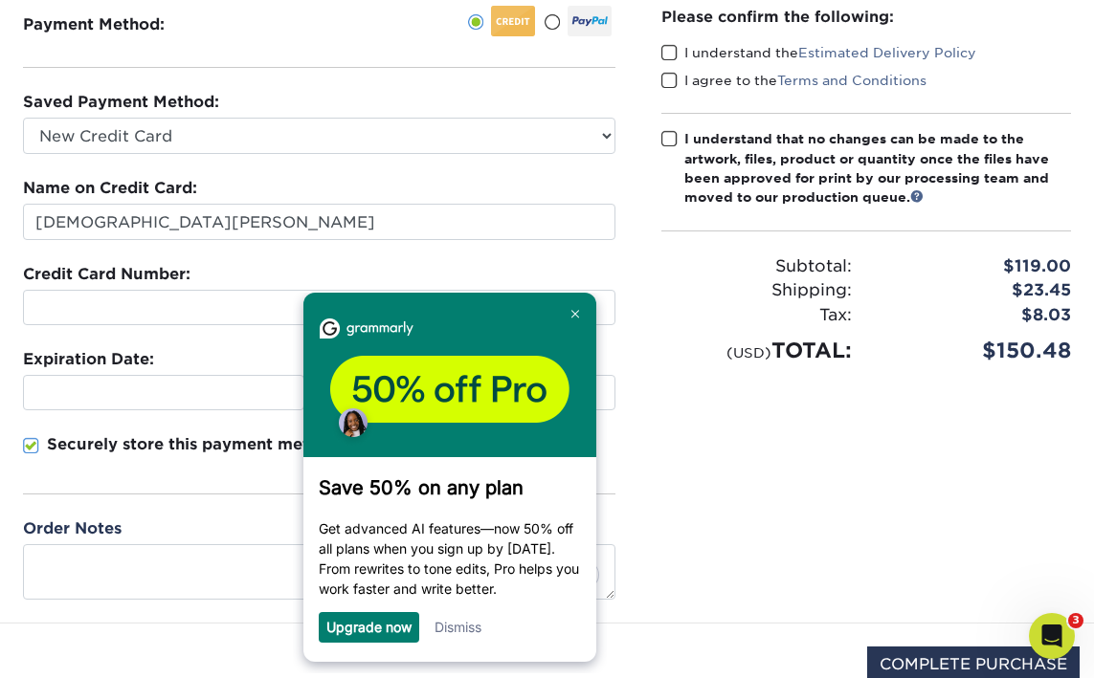
click at [673, 55] on span at bounding box center [669, 53] width 16 height 18
click at [0, 0] on input "I understand the Estimated Delivery Policy" at bounding box center [0, 0] width 0 height 0
click at [673, 82] on span at bounding box center [669, 81] width 16 height 18
click at [0, 0] on input "I agree to the Terms and Conditions" at bounding box center [0, 0] width 0 height 0
click at [672, 138] on span at bounding box center [669, 139] width 16 height 18
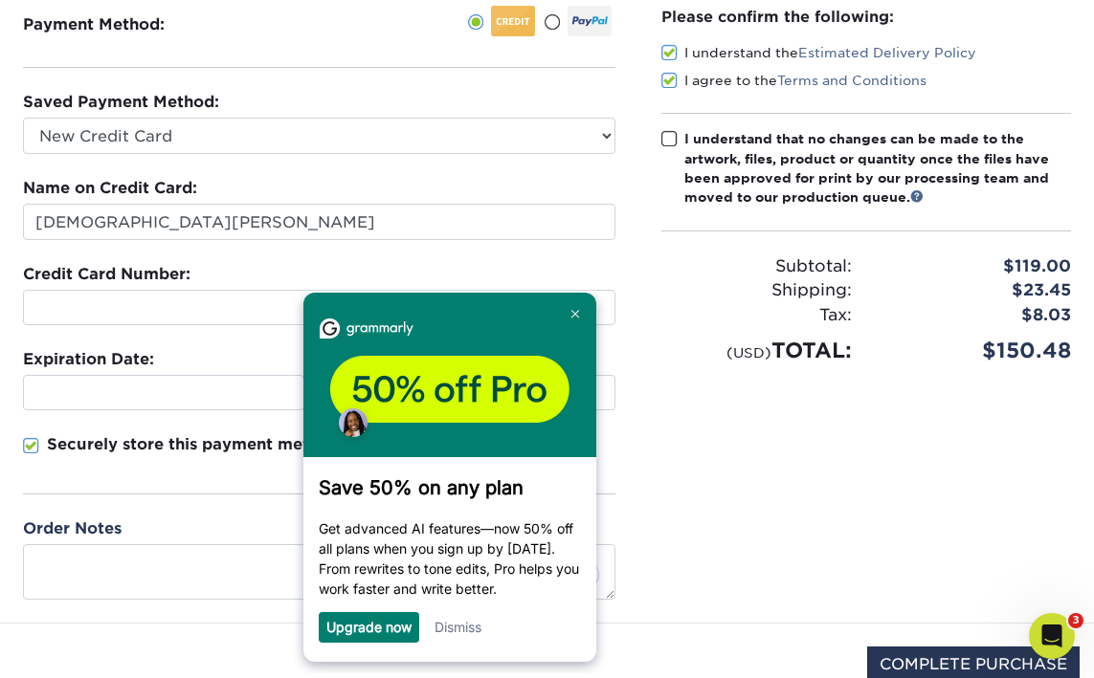
click at [0, 0] on input "I understand that no changes can be made to the artwork, files, product or quan…" at bounding box center [0, 0] width 0 height 0
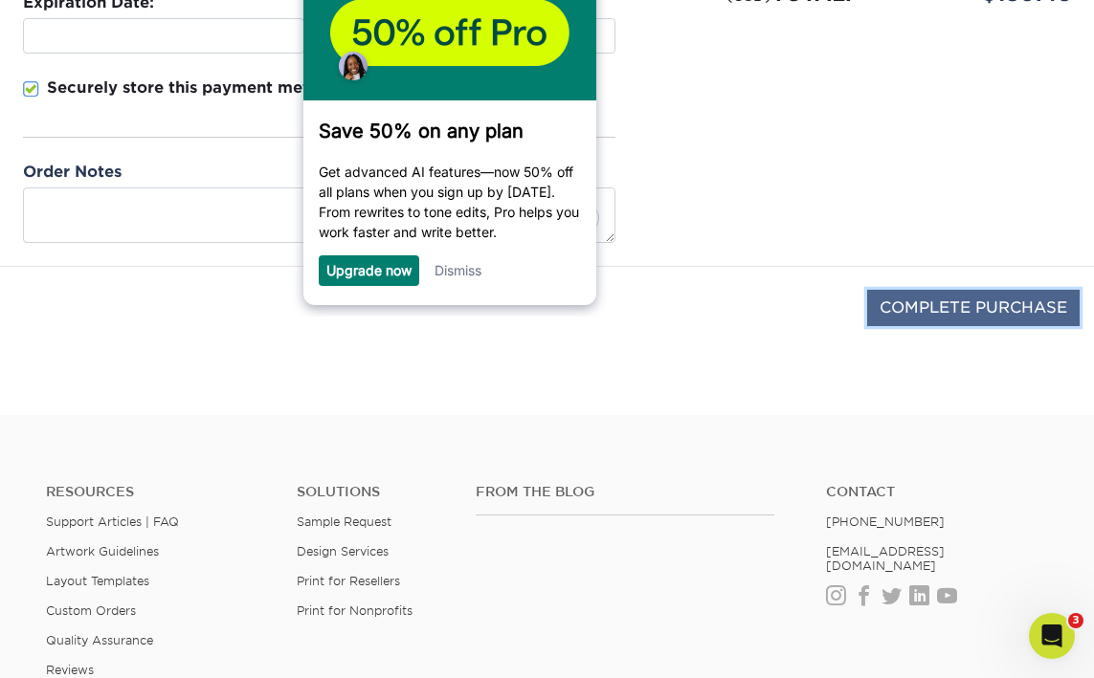
click at [914, 300] on input "COMPLETE PURCHASE" at bounding box center [973, 308] width 212 height 36
type input "PROCESSING, PLEASE WAIT..."
